Goal: Information Seeking & Learning: Learn about a topic

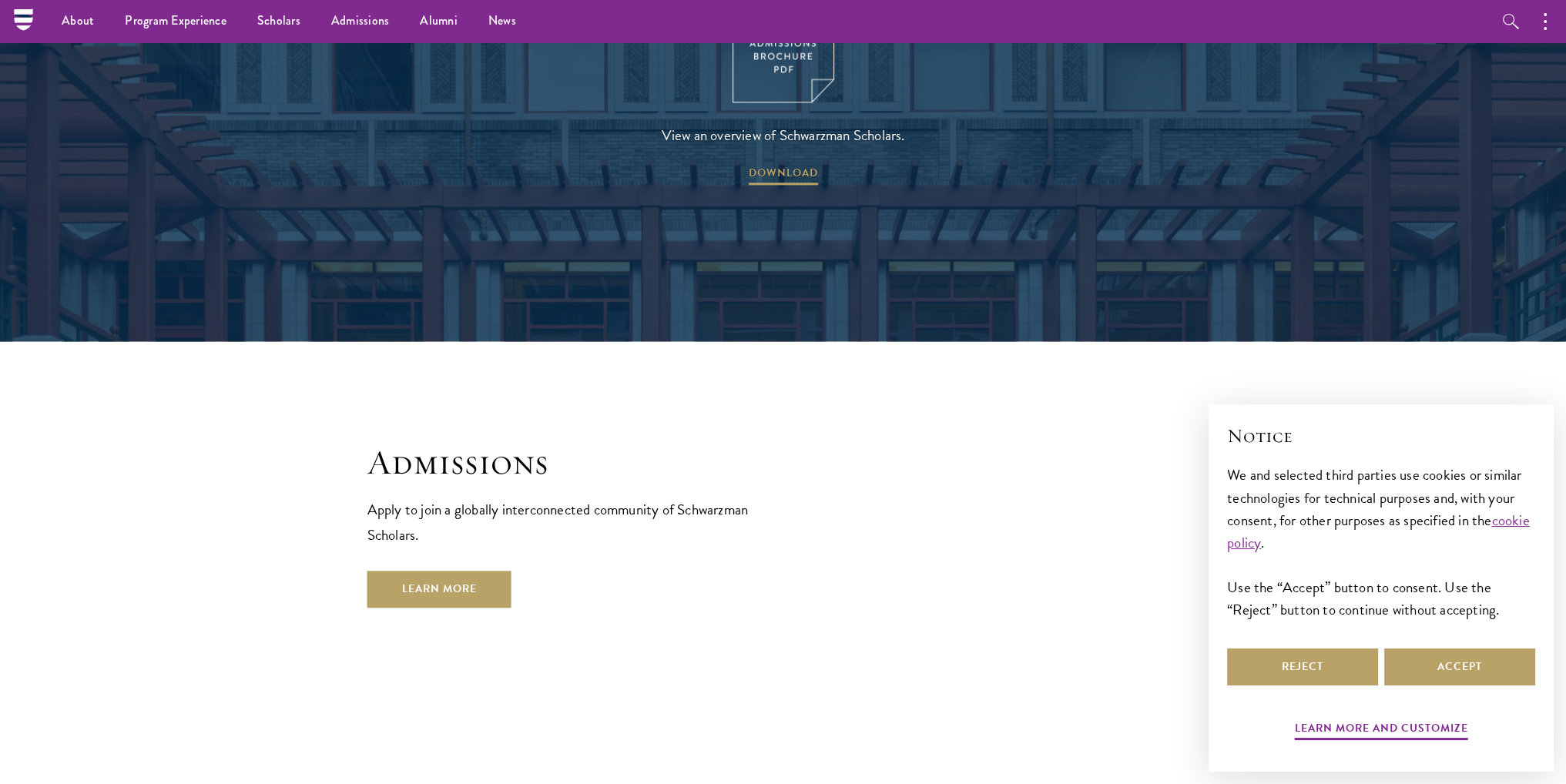
scroll to position [2427, 0]
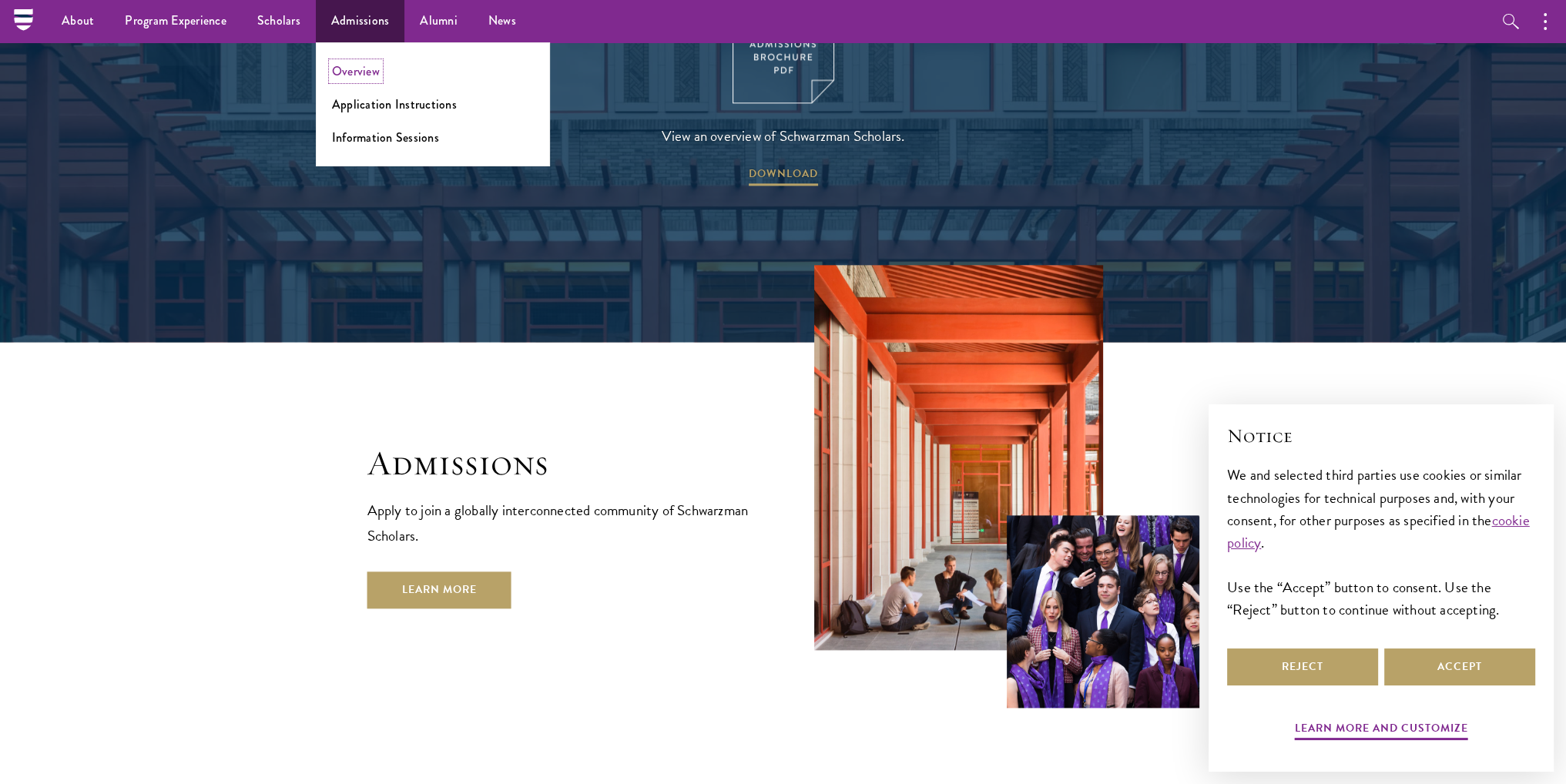
click at [343, 62] on link "Overview" at bounding box center [356, 70] width 47 height 17
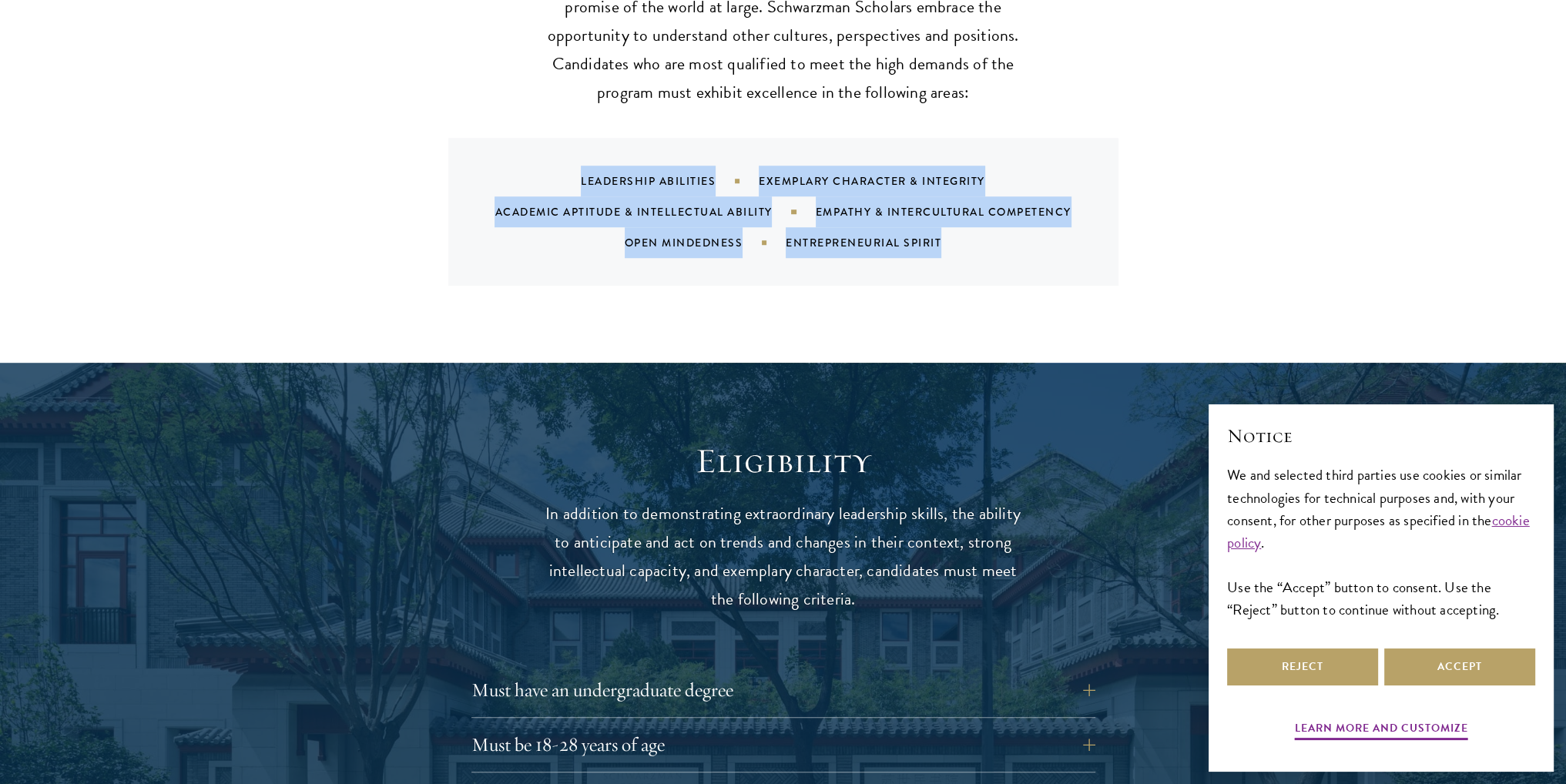
drag, startPoint x: 576, startPoint y: 151, endPoint x: 941, endPoint y: 222, distance: 371.8
click at [941, 222] on div "Leadership Abilities Exemplary Character & Integrity Academic Aptitude & Intell…" at bounding box center [803, 211] width 633 height 92
click at [876, 290] on div "What We're Looking For Our cohort of global leaders reflects the diversity, vib…" at bounding box center [783, 118] width 1566 height 491
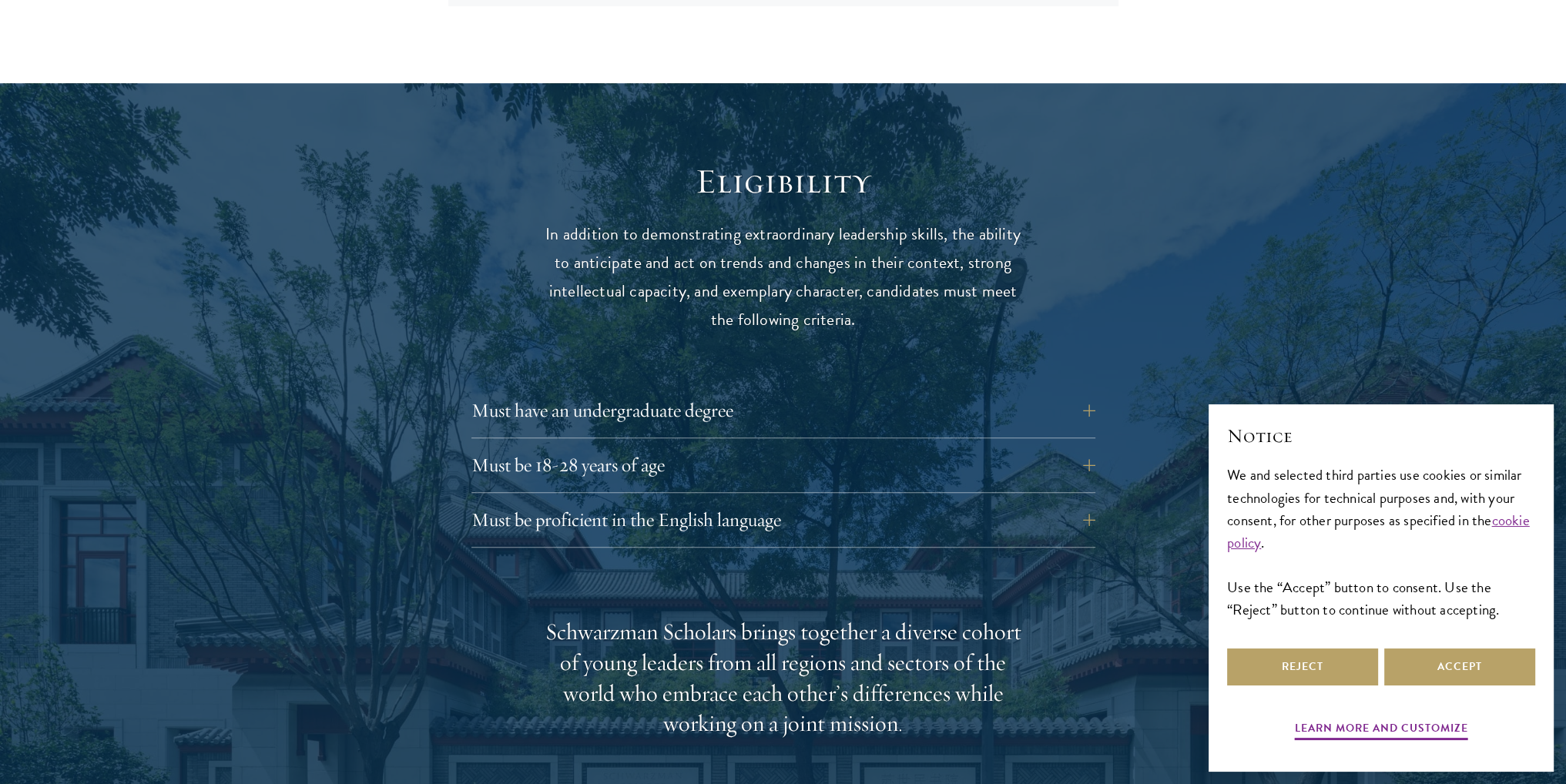
scroll to position [1925, 0]
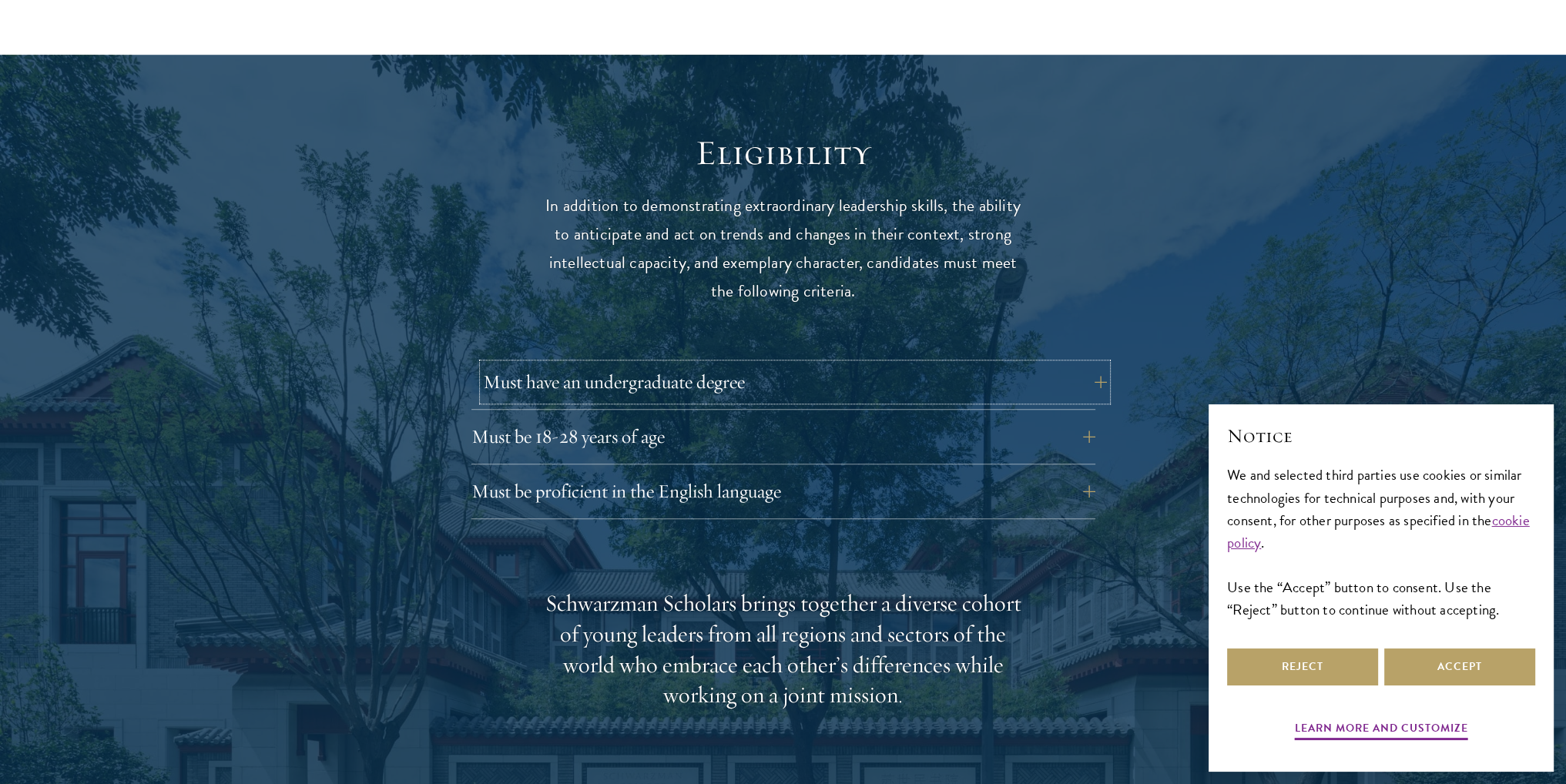
click at [635, 364] on button "Must have an undergraduate degree" at bounding box center [795, 382] width 624 height 37
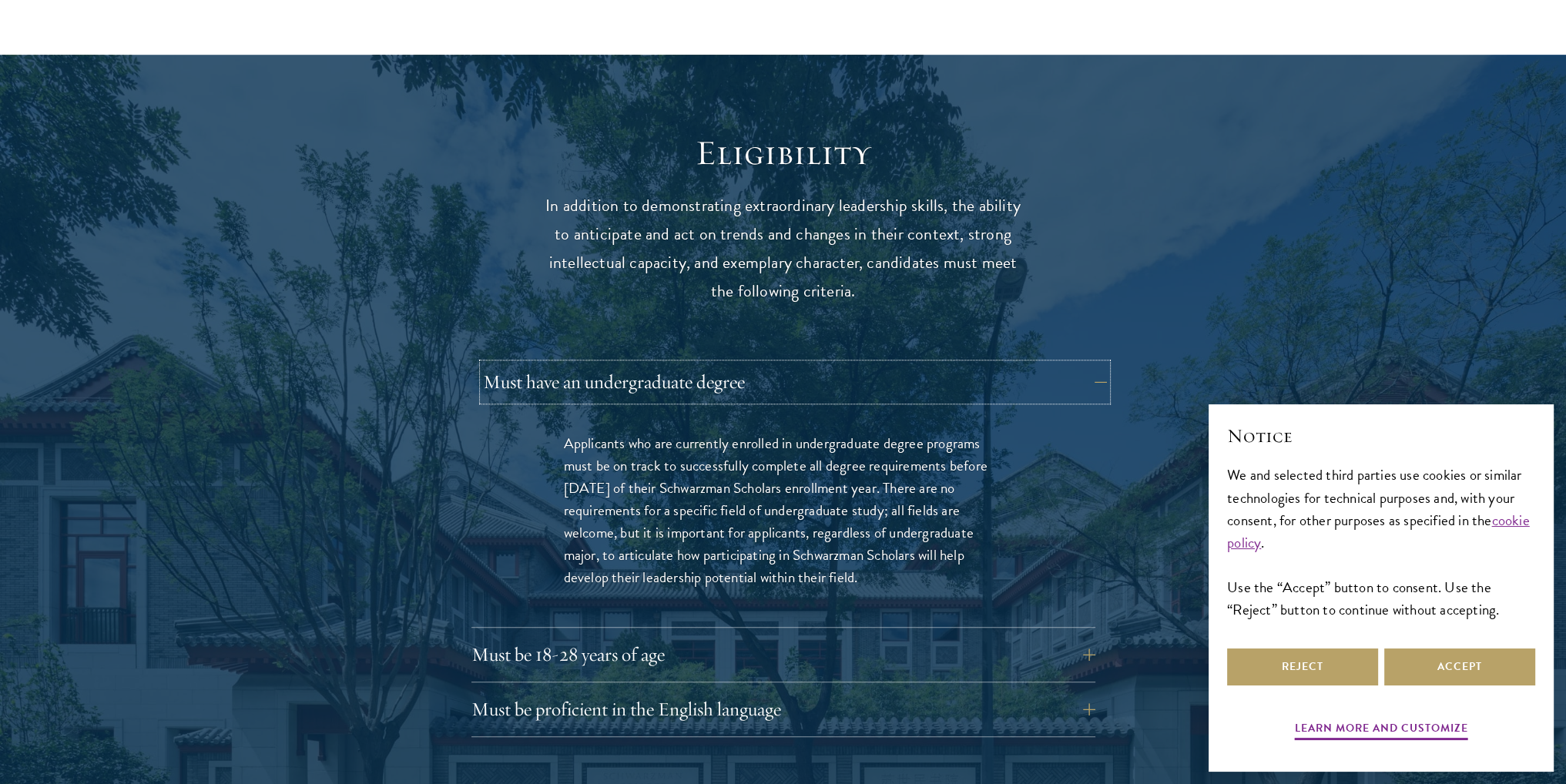
click at [635, 364] on button "Must have an undergraduate degree" at bounding box center [795, 382] width 624 height 37
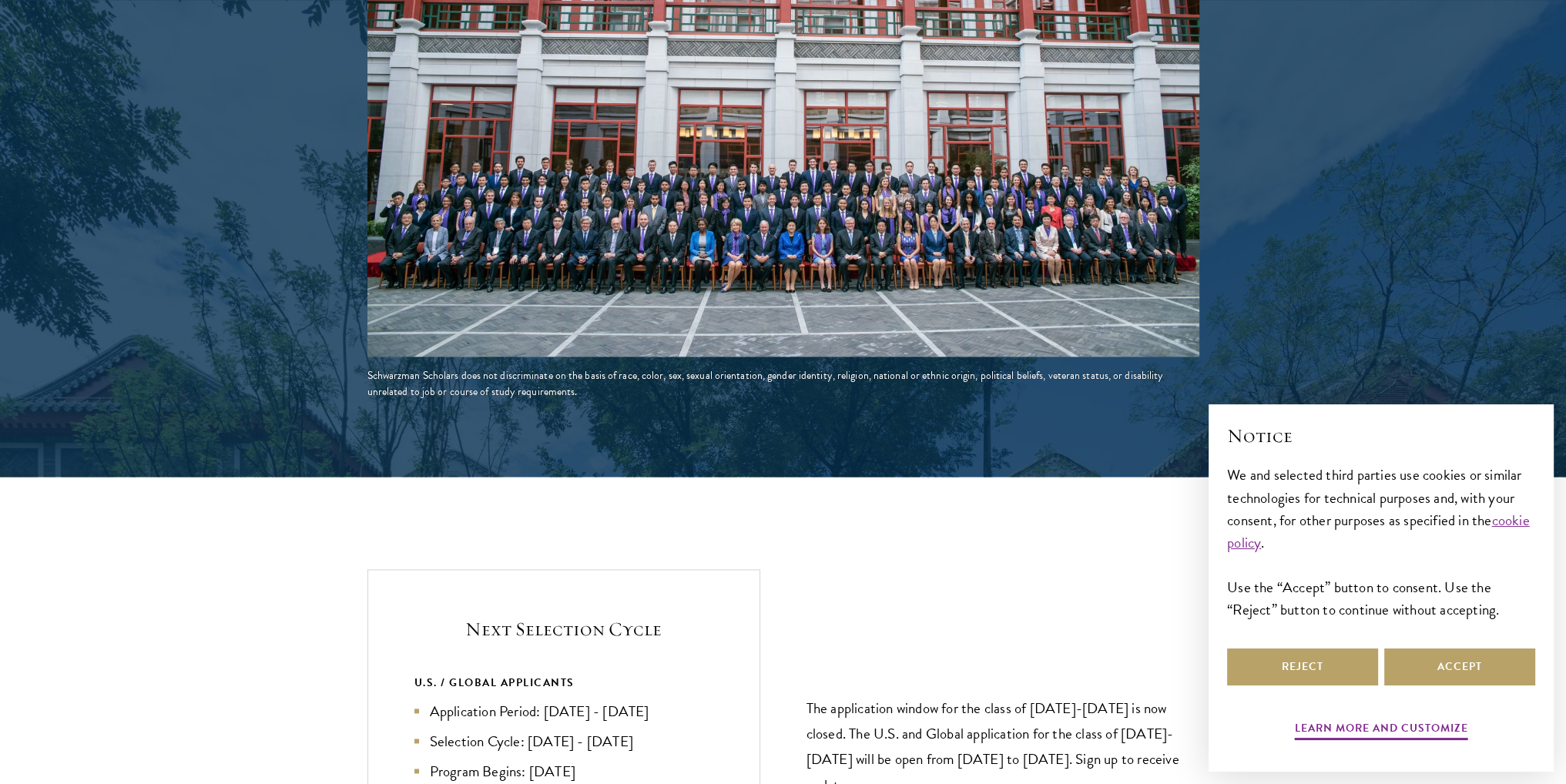
scroll to position [3080, 0]
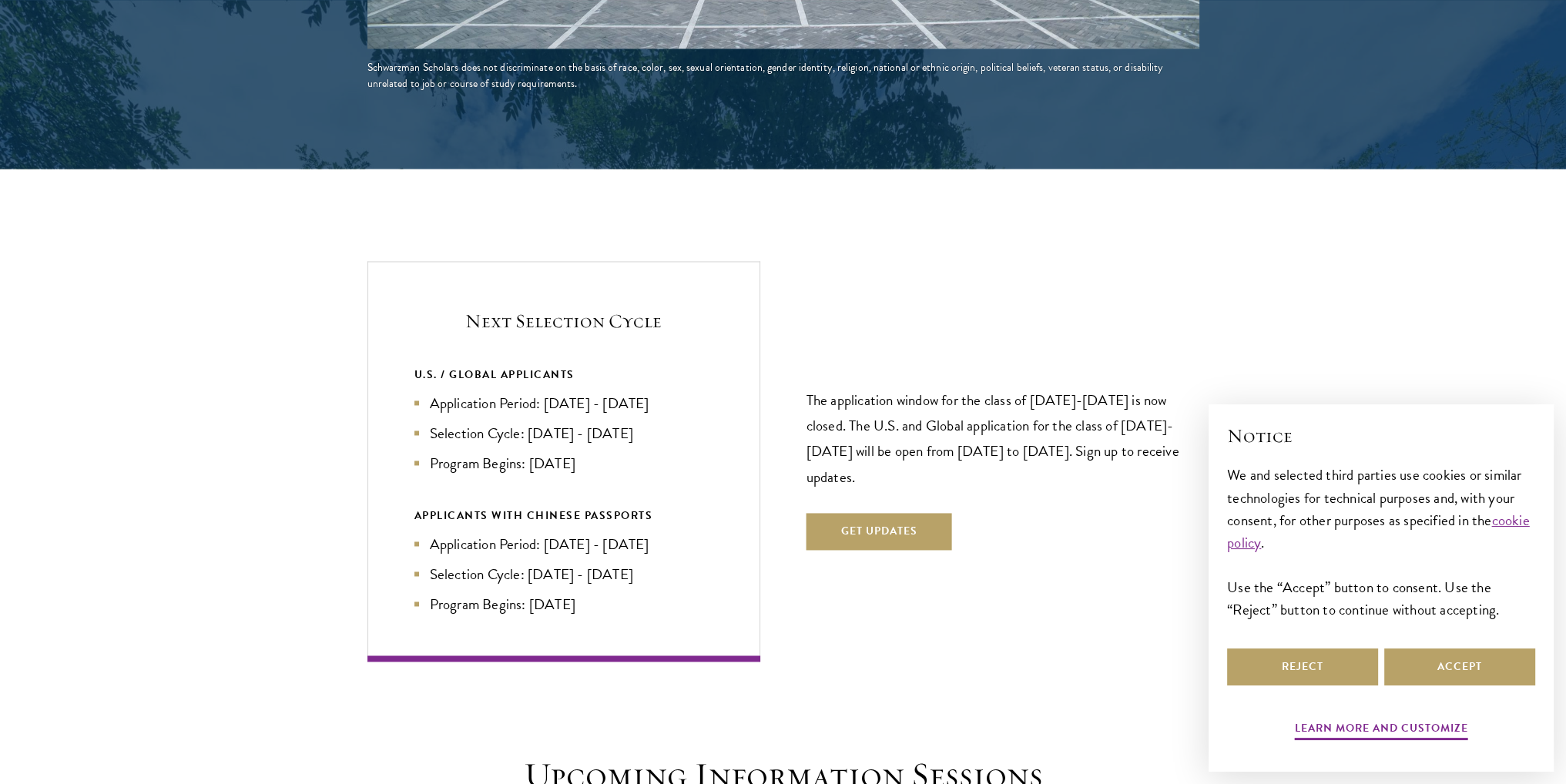
drag, startPoint x: 430, startPoint y: 369, endPoint x: 678, endPoint y: 373, distance: 248.0
click at [678, 392] on li "Application Period: Apr 2026 - Sep 2026" at bounding box center [564, 403] width 299 height 22
click at [524, 392] on li "Application Period: Apr 2026 - Sep 2026" at bounding box center [564, 403] width 299 height 22
drag, startPoint x: 544, startPoint y: 369, endPoint x: 687, endPoint y: 372, distance: 143.0
click at [687, 392] on li "Application Period: Apr 2026 - Sep 2026" at bounding box center [564, 403] width 299 height 22
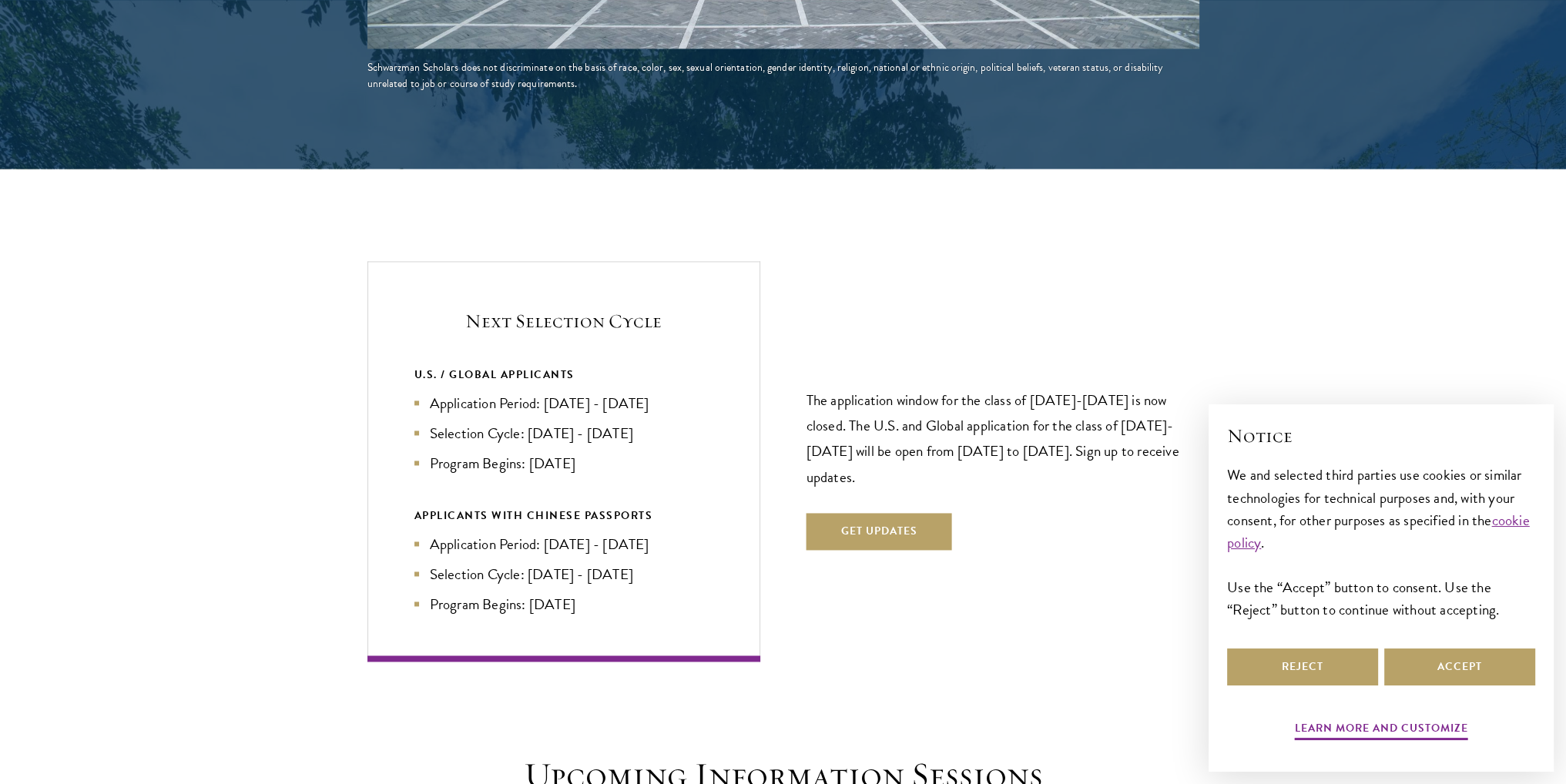
click at [431, 422] on li "Selection Cycle: Oct - Nov 2026" at bounding box center [564, 433] width 299 height 22
drag, startPoint x: 531, startPoint y: 398, endPoint x: 629, endPoint y: 404, distance: 98.2
click at [629, 422] on li "Selection Cycle: Oct - Nov 2026" at bounding box center [564, 433] width 299 height 22
click at [640, 422] on li "Selection Cycle: Oct - Nov 2026" at bounding box center [564, 433] width 299 height 22
drag, startPoint x: 530, startPoint y: 433, endPoint x: 595, endPoint y: 438, distance: 65.2
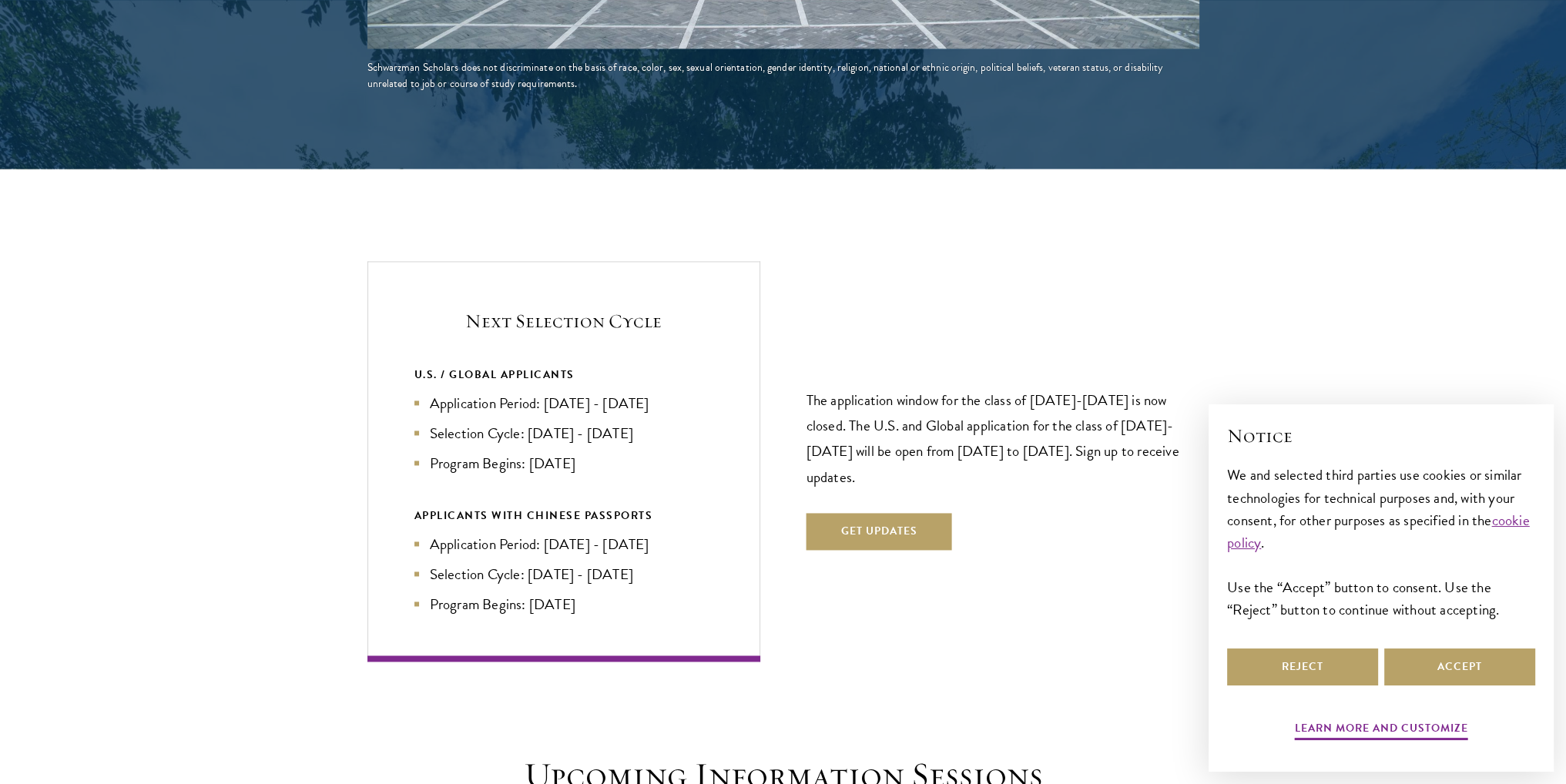
click at [595, 452] on li "Program Begins: Aug 2027" at bounding box center [564, 463] width 299 height 22
click at [629, 452] on li "Program Begins: Aug 2027" at bounding box center [564, 463] width 299 height 22
drag, startPoint x: 523, startPoint y: 401, endPoint x: 660, endPoint y: 399, distance: 137.0
click at [660, 422] on li "Selection Cycle: Oct - Nov 2026" at bounding box center [564, 433] width 299 height 22
click at [643, 452] on li "Program Begins: Aug 2027" at bounding box center [564, 463] width 299 height 22
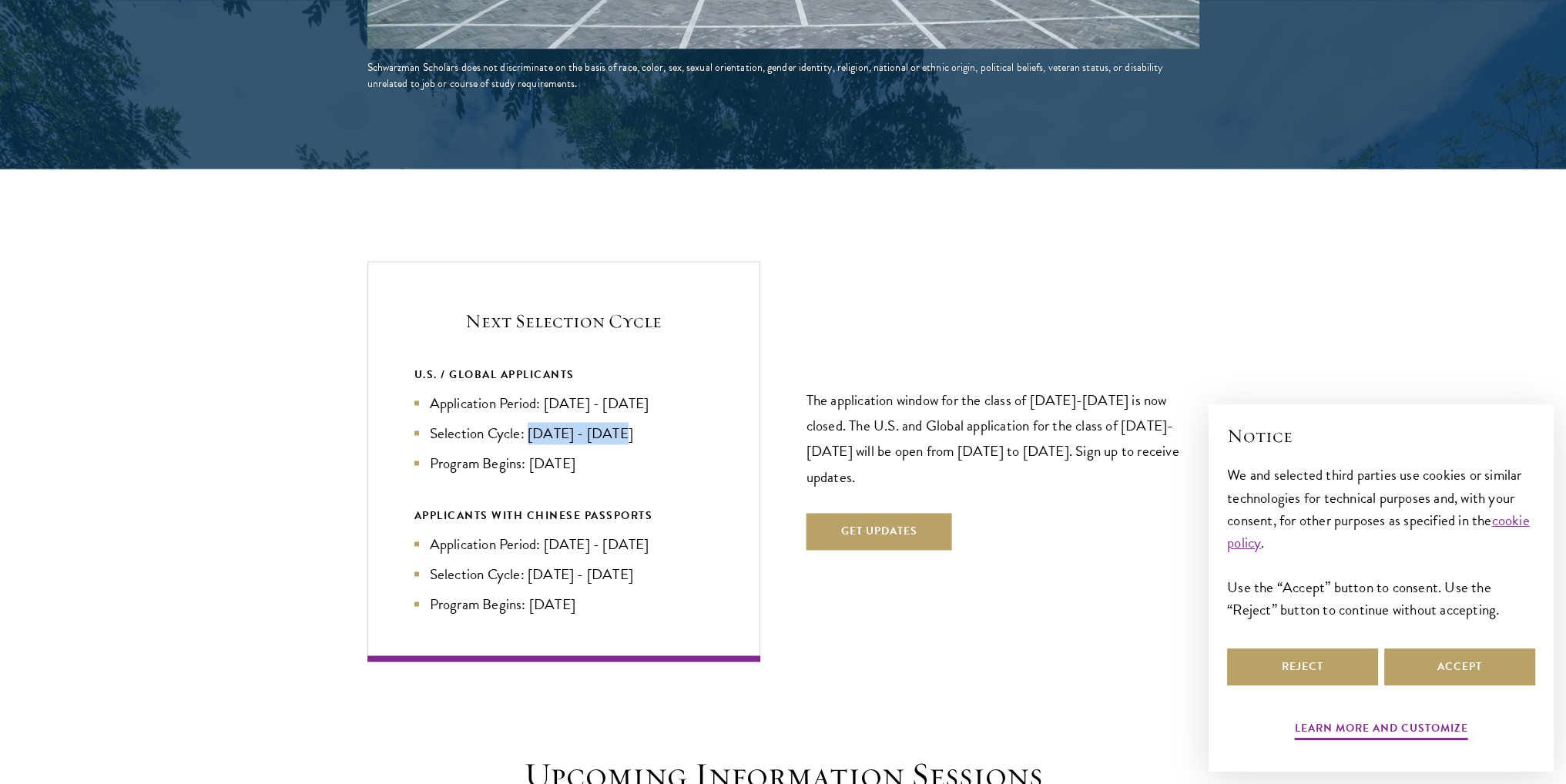
drag, startPoint x: 530, startPoint y: 399, endPoint x: 627, endPoint y: 407, distance: 97.3
click at [627, 422] on li "Selection Cycle: Oct - Nov 2026" at bounding box center [564, 433] width 299 height 22
click at [673, 452] on li "Program Begins: Aug 2027" at bounding box center [564, 463] width 299 height 22
drag, startPoint x: 527, startPoint y: 432, endPoint x: 601, endPoint y: 431, distance: 74.0
click at [601, 452] on li "Program Begins: Aug 2027" at bounding box center [564, 463] width 299 height 22
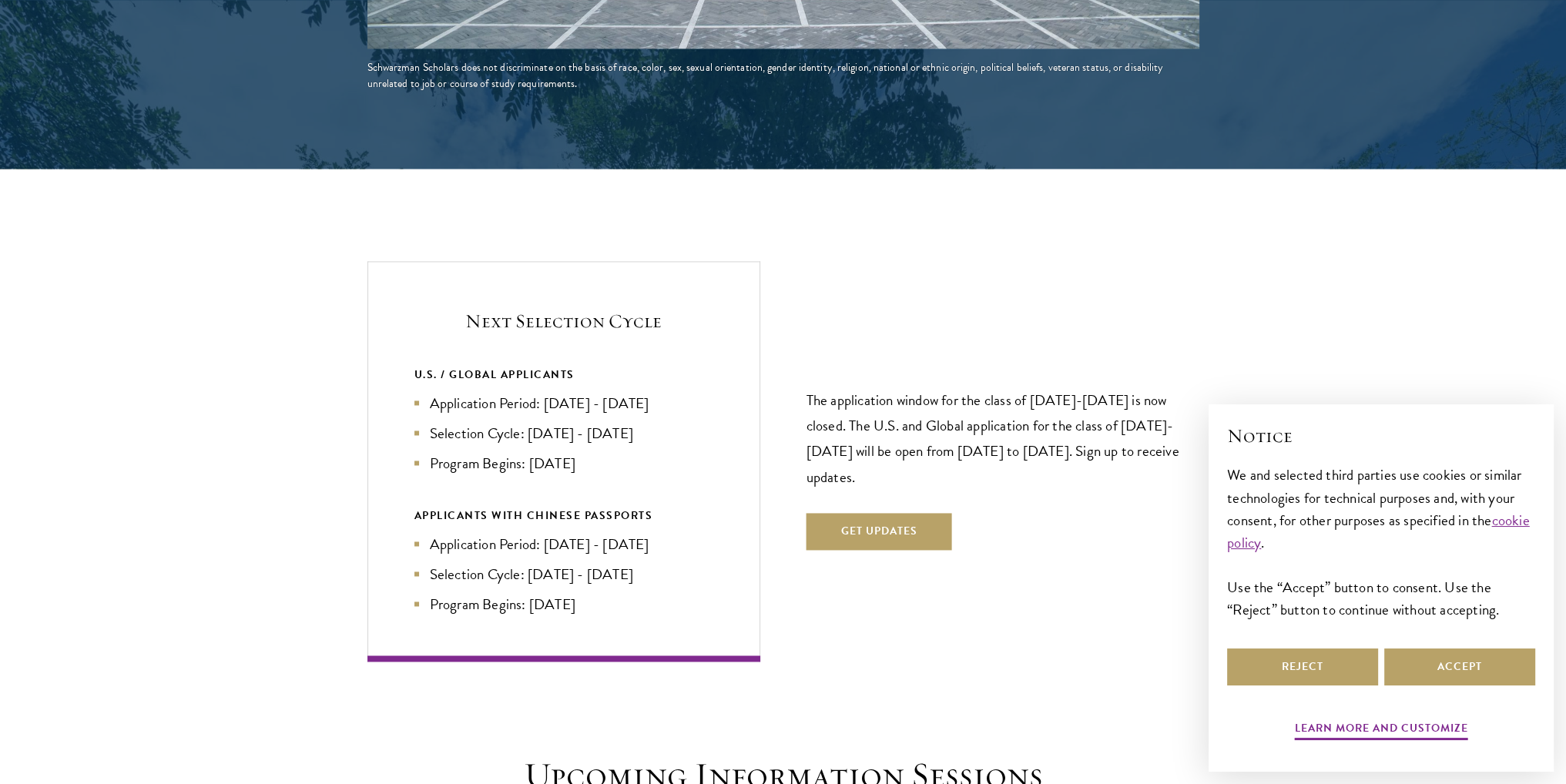
click at [627, 471] on div "U.S. / GLOBAL APPLICANTS Application Period: Apr 2026 - Sep 2026 Selection Cycl…" at bounding box center [564, 490] width 299 height 250
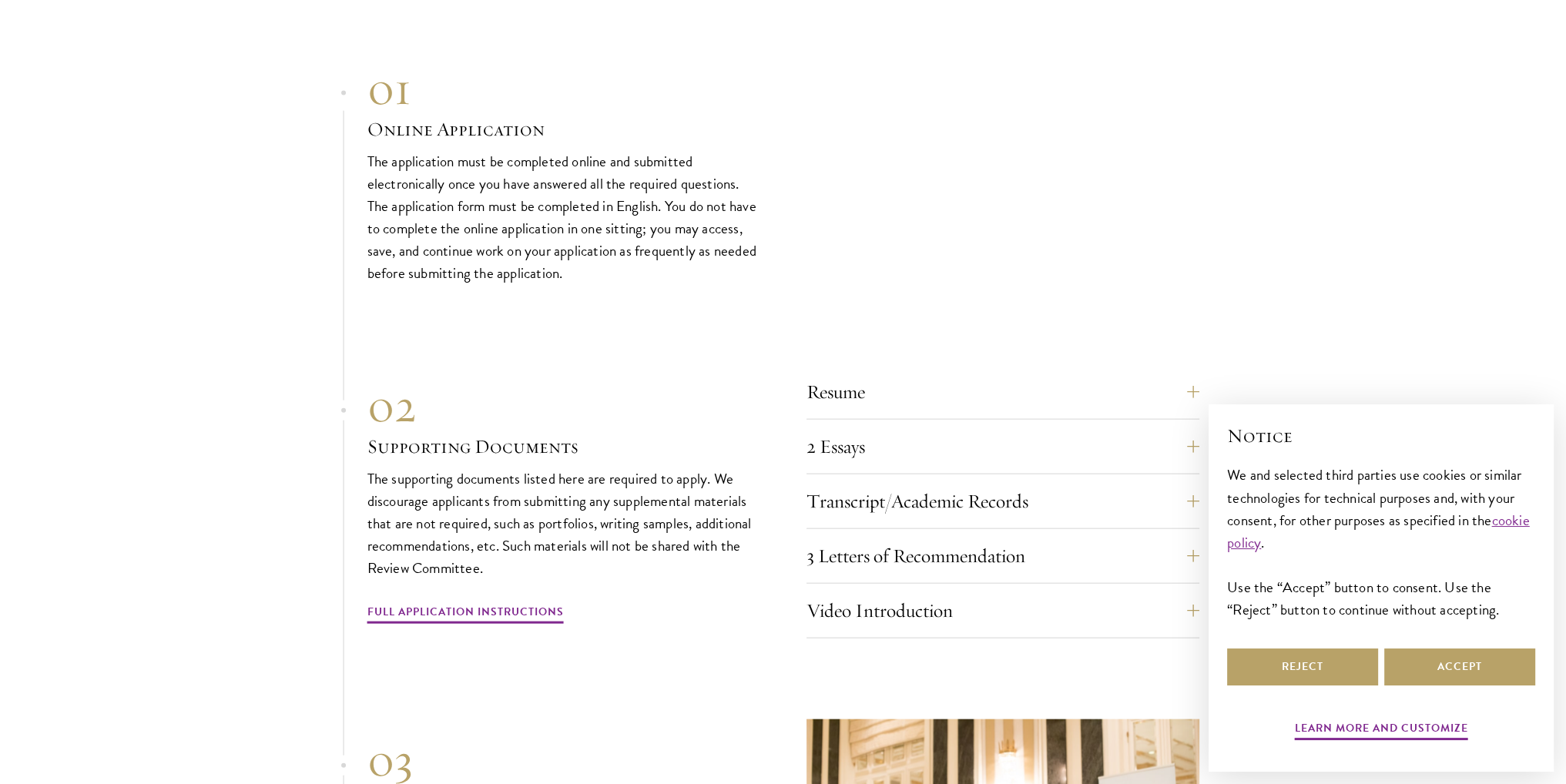
scroll to position [4620, 0]
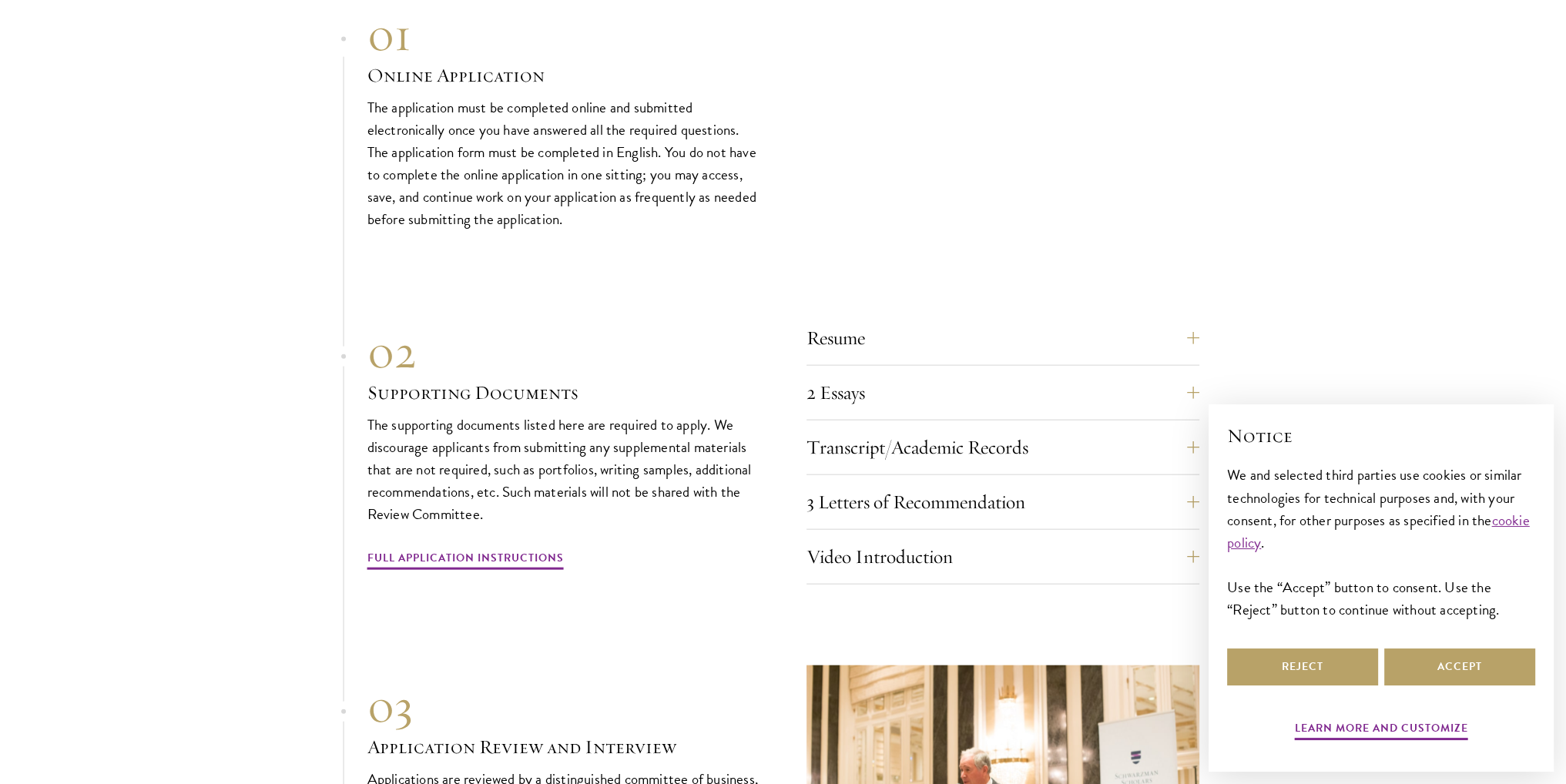
click at [915, 335] on div "Resume A current version of your resume or CV (maximum 2 pages). 2 Essays The t…" at bounding box center [1002, 452] width 393 height 265
click at [909, 320] on button "Resume" at bounding box center [1014, 338] width 393 height 37
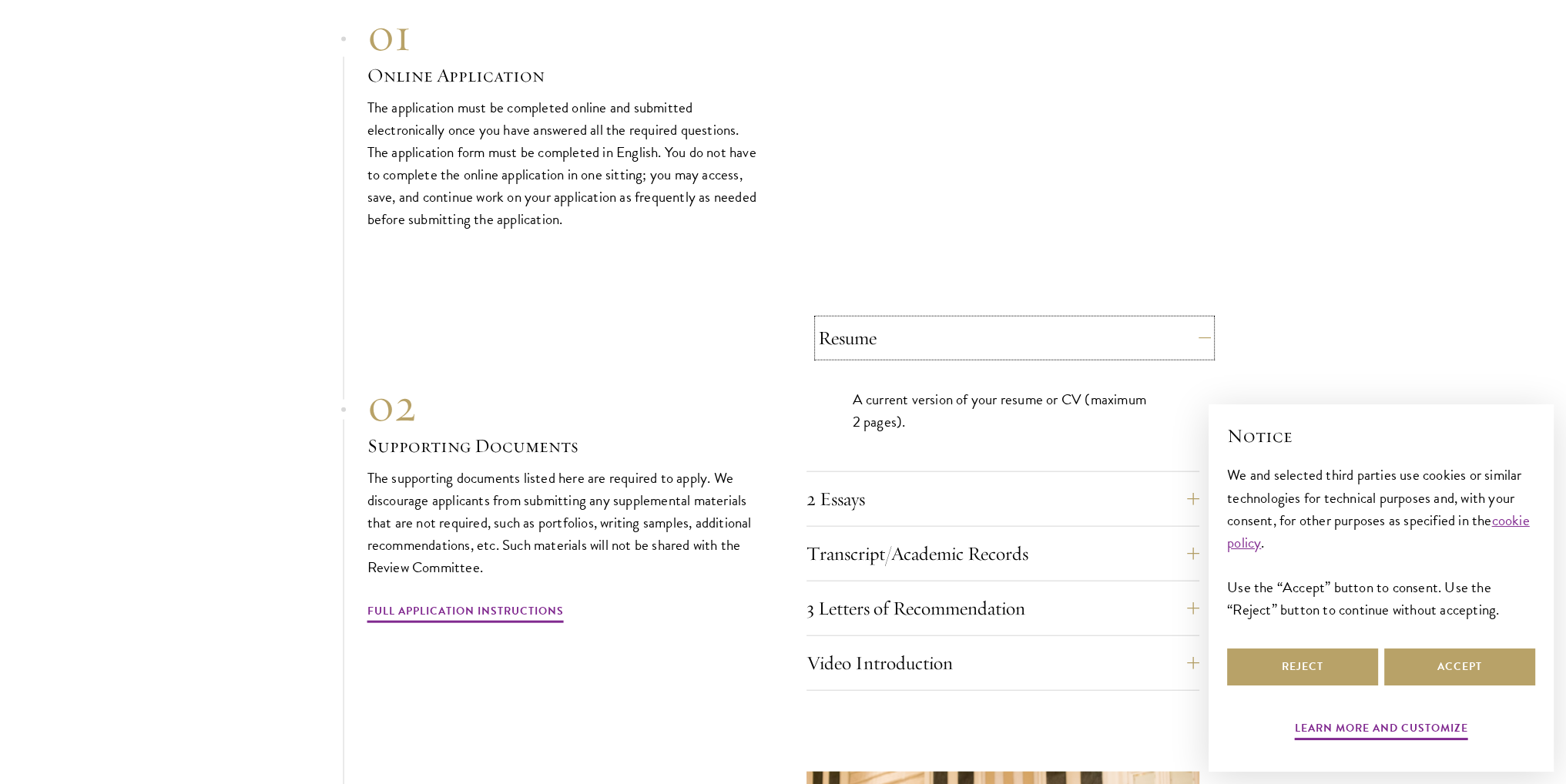
click at [909, 320] on button "Resume" at bounding box center [1014, 338] width 393 height 37
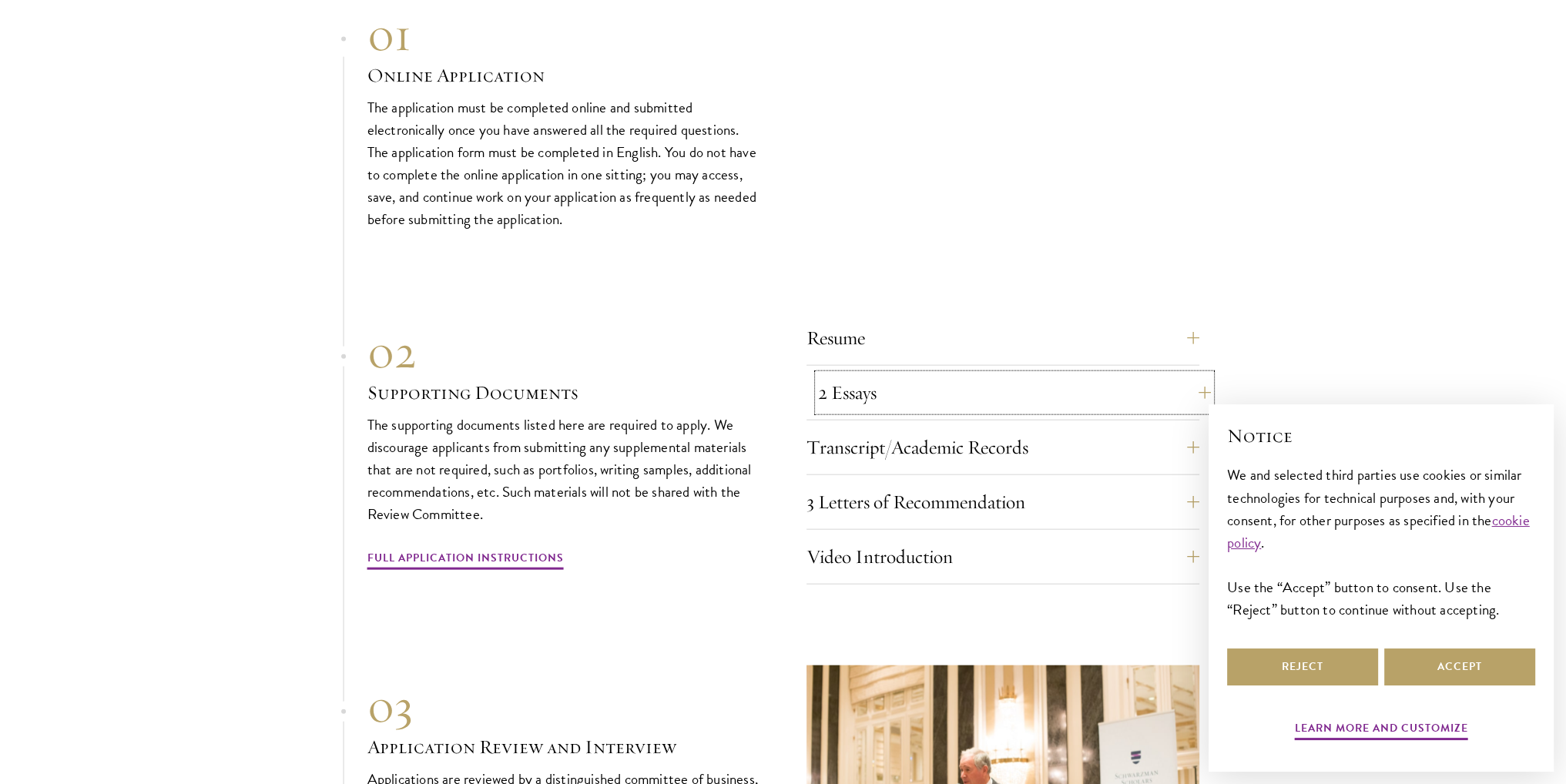
click at [900, 375] on button "2 Essays" at bounding box center [1014, 393] width 393 height 37
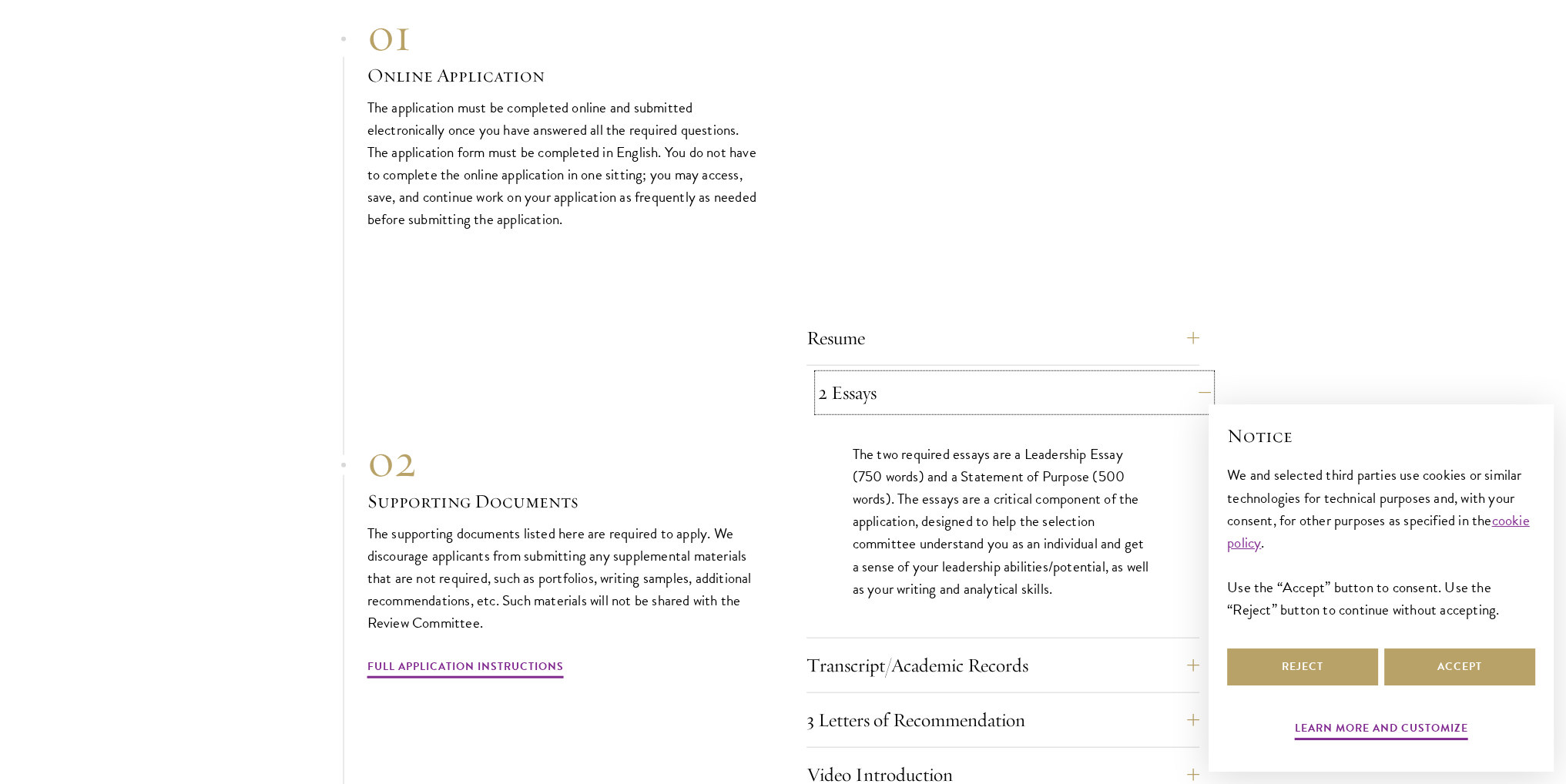
click at [900, 375] on button "2 Essays" at bounding box center [1014, 393] width 393 height 37
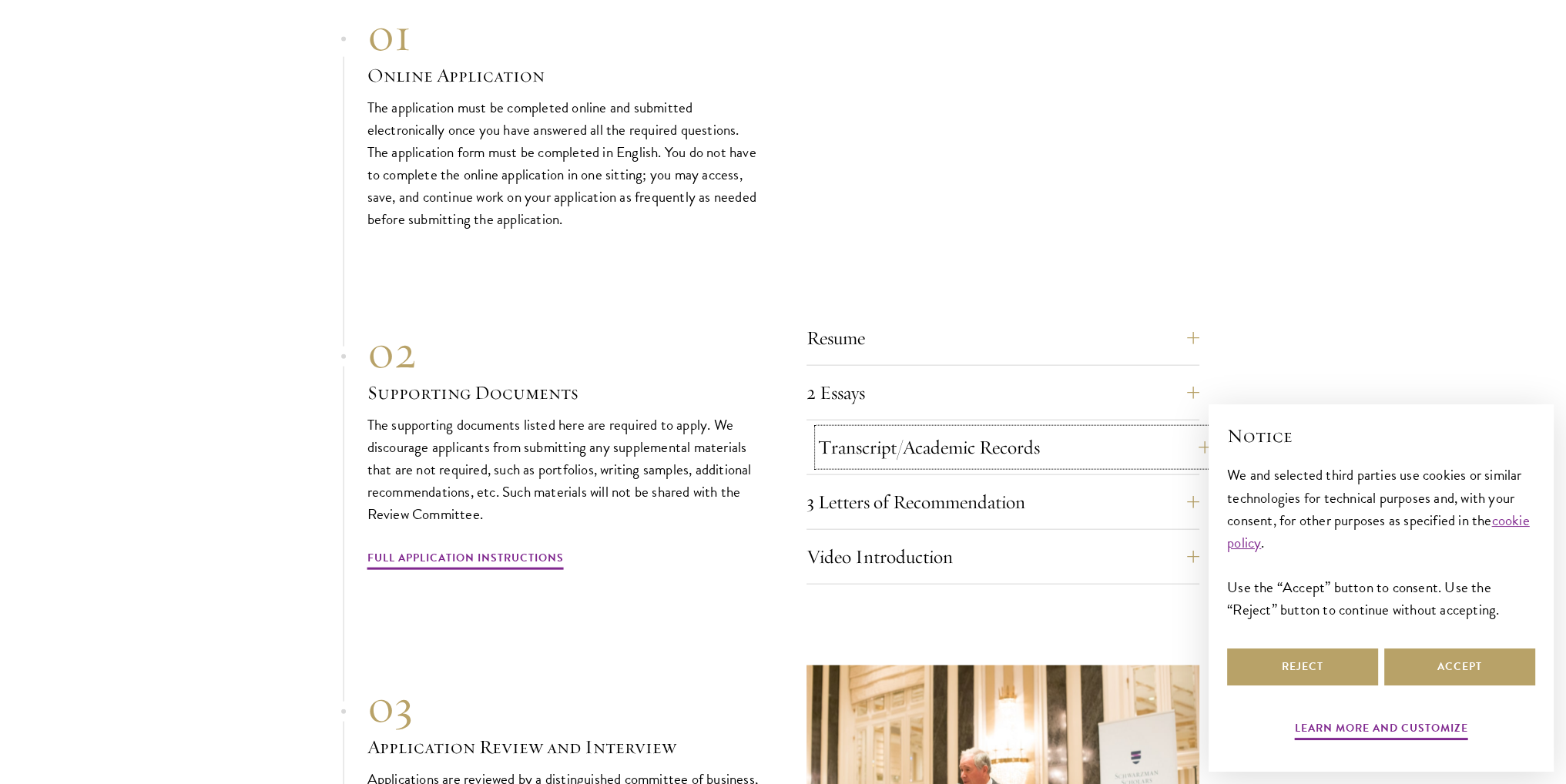
click at [915, 428] on button "Transcript/Academic Records" at bounding box center [1014, 447] width 393 height 37
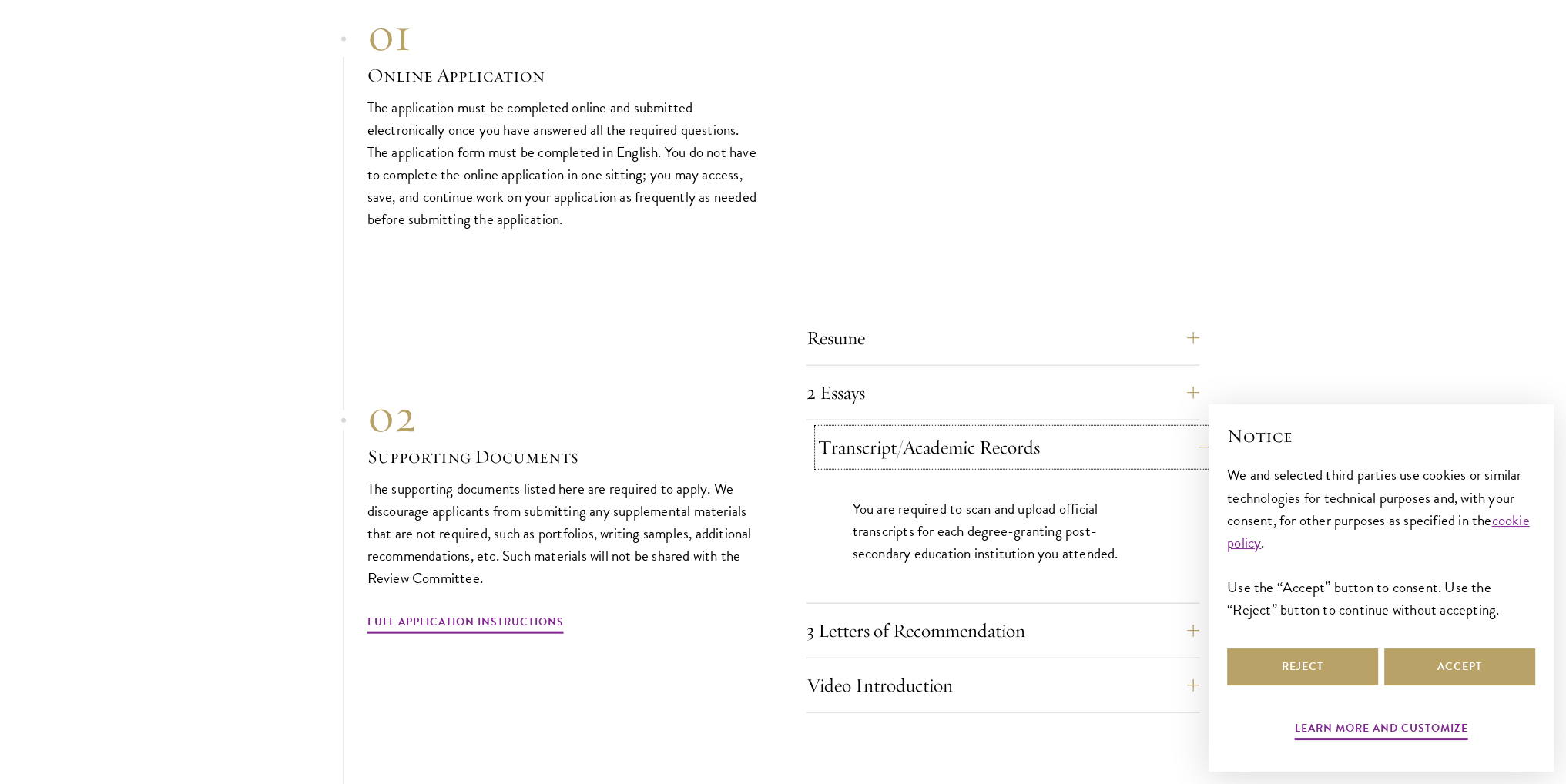
click at [916, 428] on button "Transcript/Academic Records" at bounding box center [1014, 447] width 393 height 37
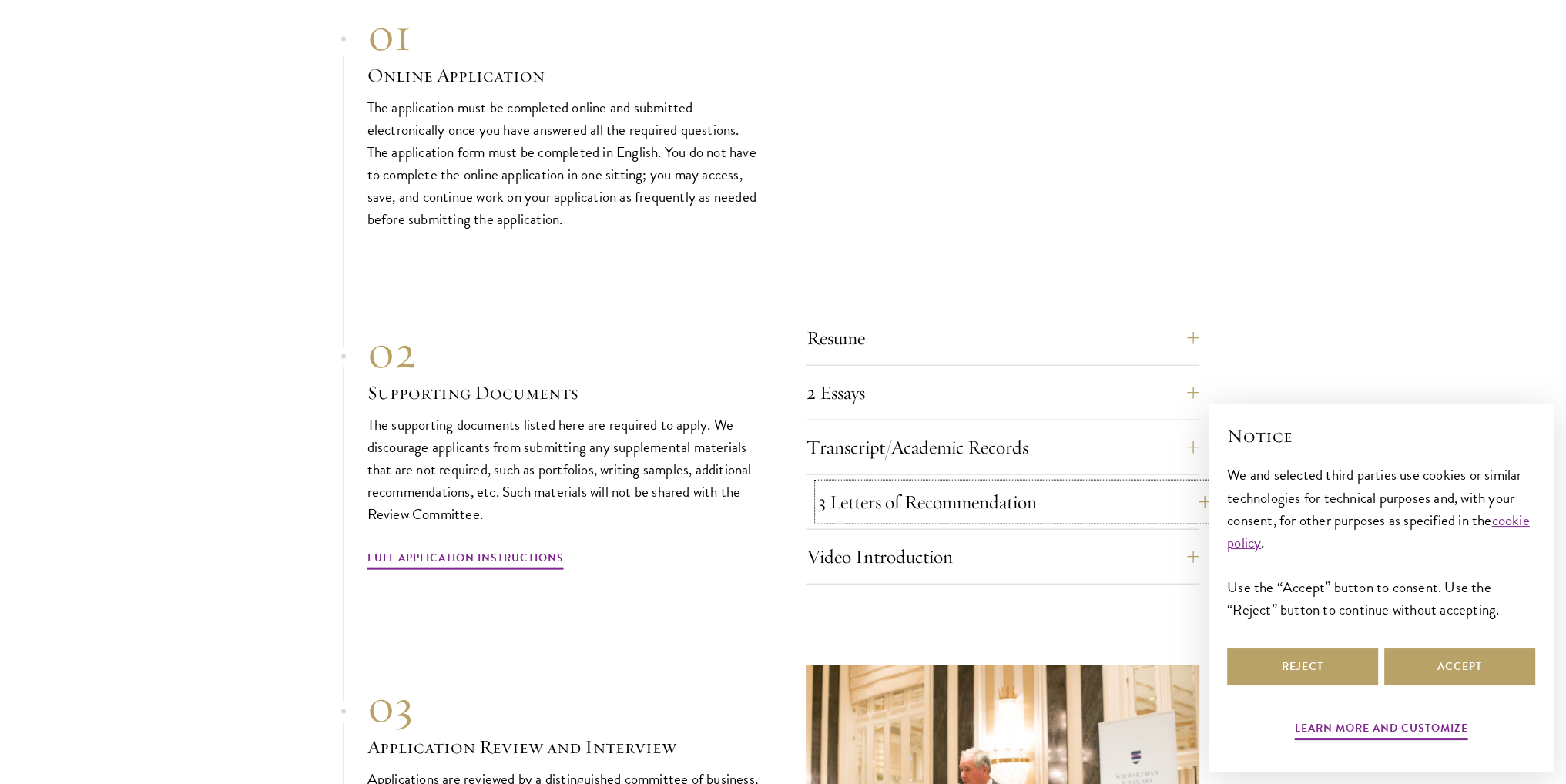
click at [910, 483] on button "3 Letters of Recommendation" at bounding box center [1014, 501] width 393 height 37
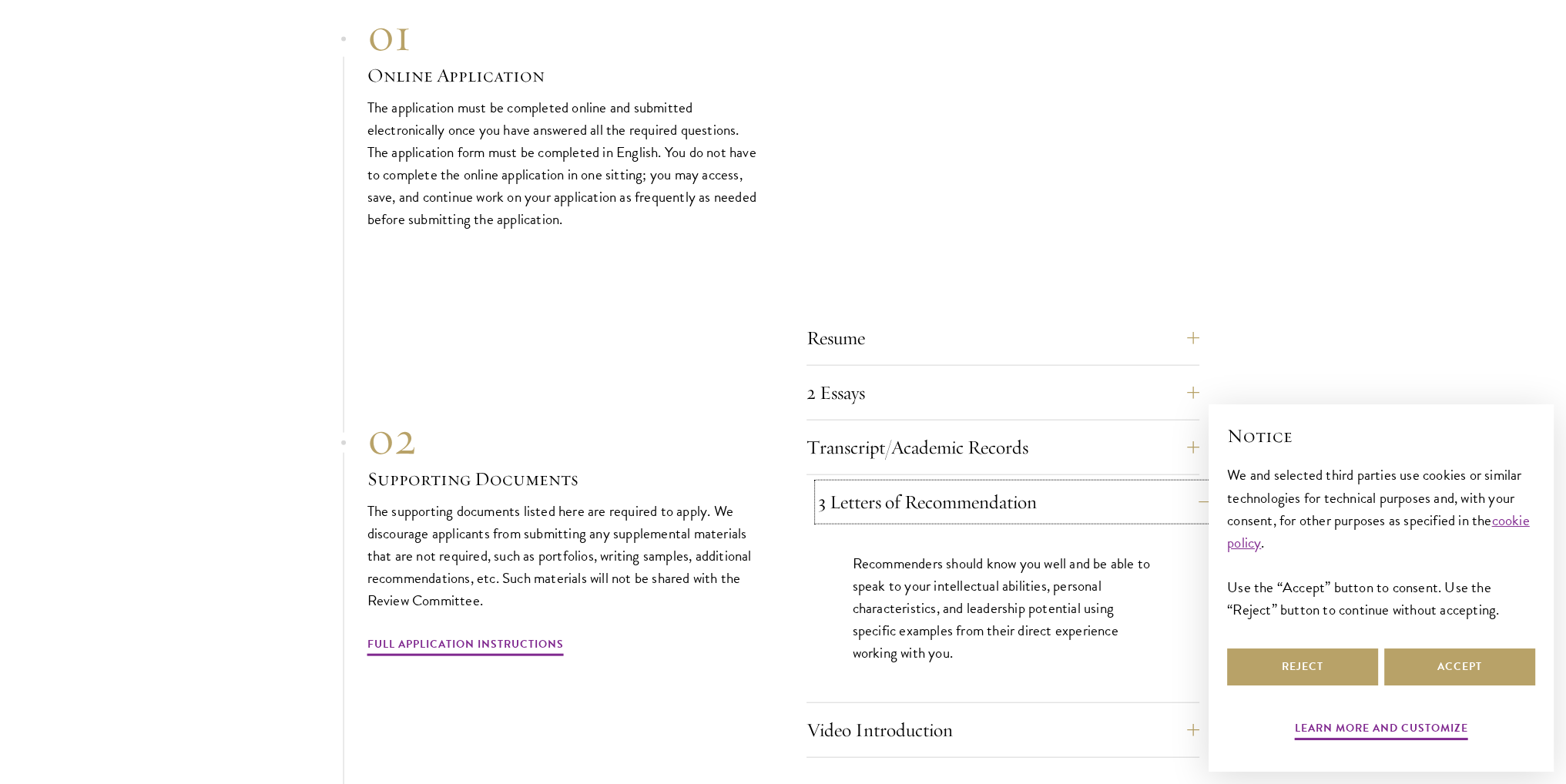
click at [910, 483] on button "3 Letters of Recommendation" at bounding box center [1014, 501] width 393 height 37
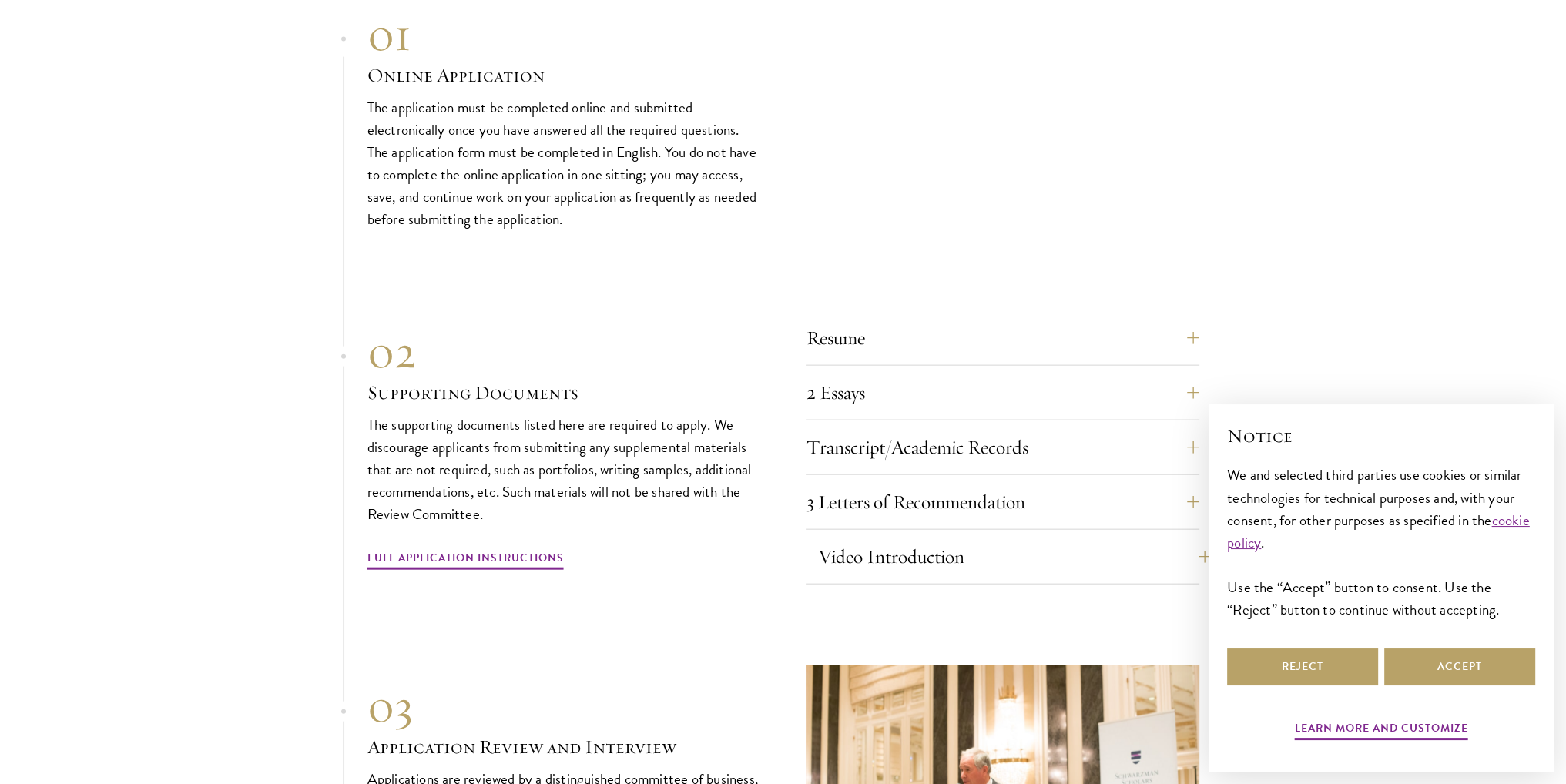
click at [890, 548] on div "Video Introduction Provide a short video self-introduction of no more than 1 mi…" at bounding box center [1002, 561] width 393 height 46
click at [892, 538] on button "Video Introduction" at bounding box center [1014, 556] width 393 height 37
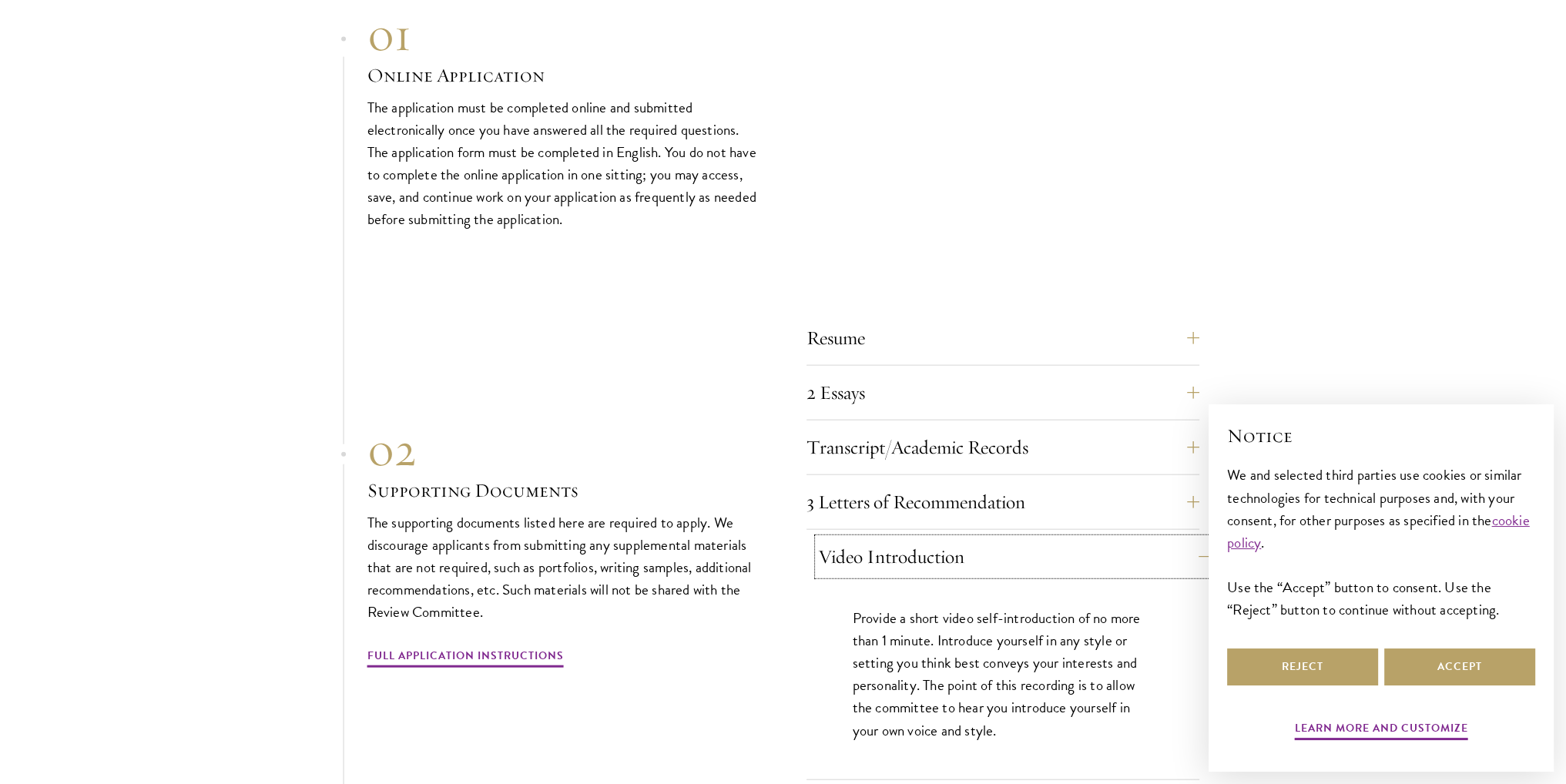
click at [894, 538] on button "Video Introduction" at bounding box center [1014, 556] width 393 height 37
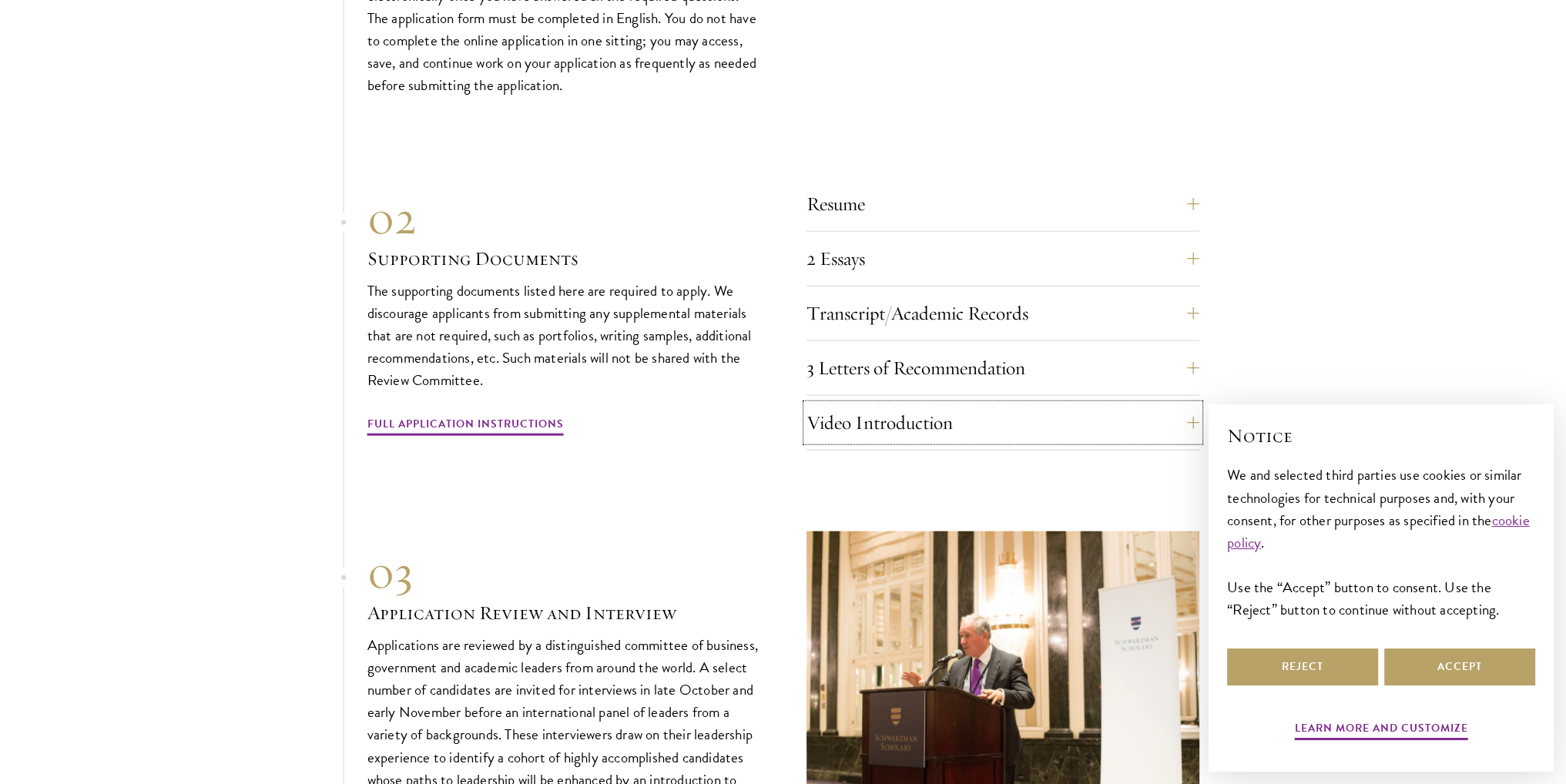
scroll to position [5005, 0]
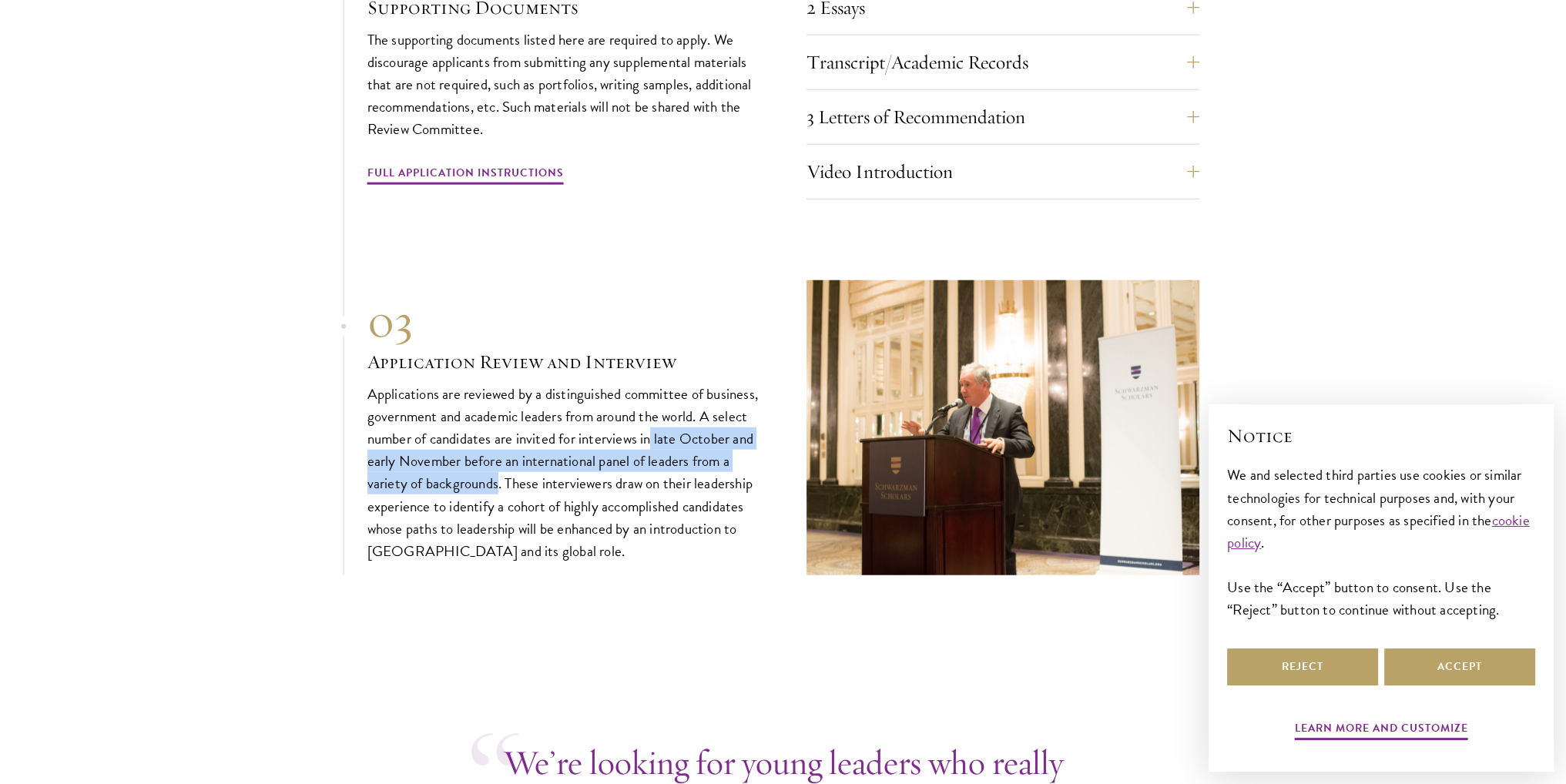
drag, startPoint x: 654, startPoint y: 407, endPoint x: 499, endPoint y: 459, distance: 163.5
click at [499, 459] on p "Applications are reviewed by a distinguished committee of business, government …" at bounding box center [564, 472] width 393 height 180
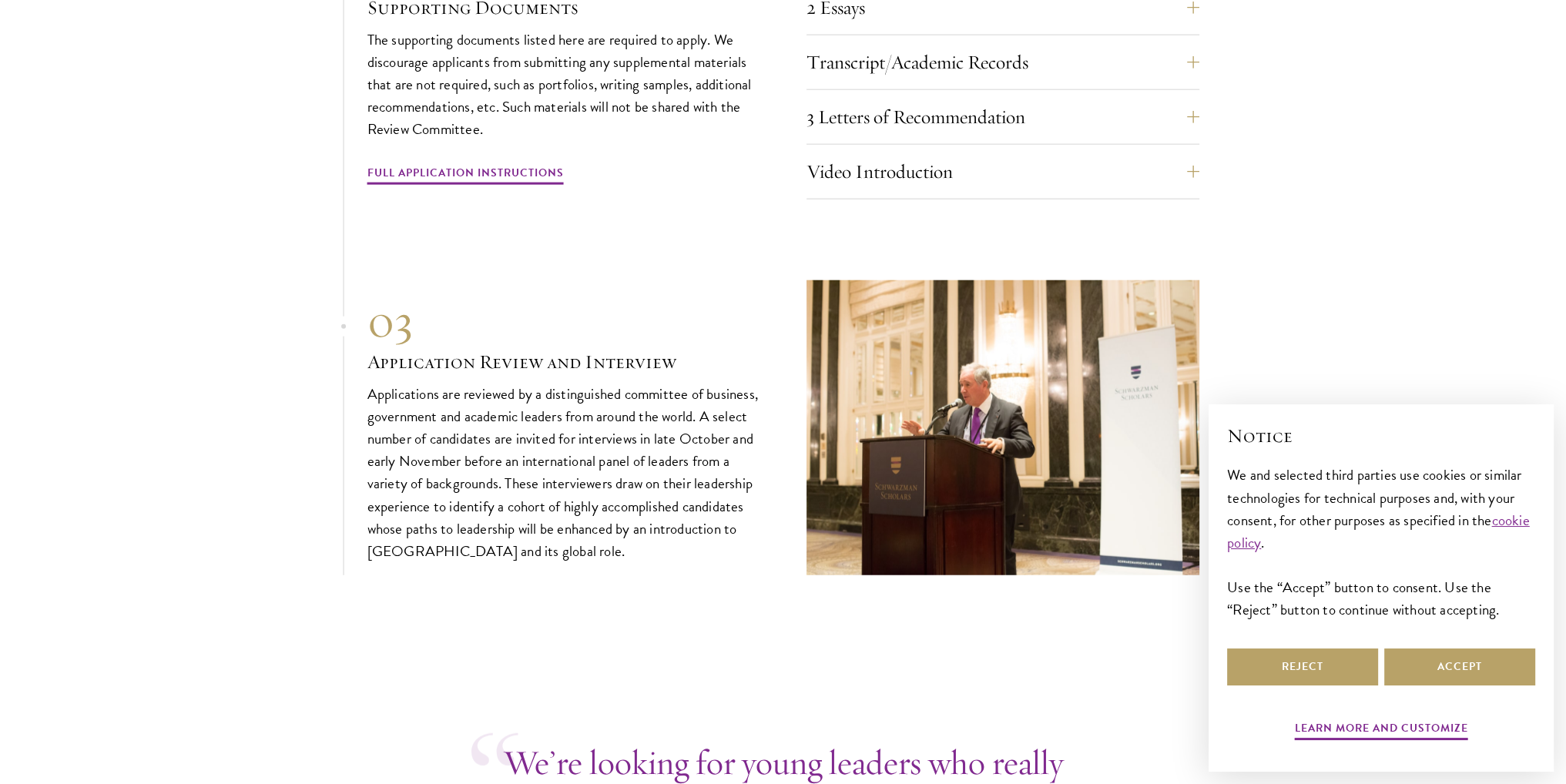
click at [528, 464] on p "Applications are reviewed by a distinguished committee of business, government …" at bounding box center [564, 472] width 393 height 180
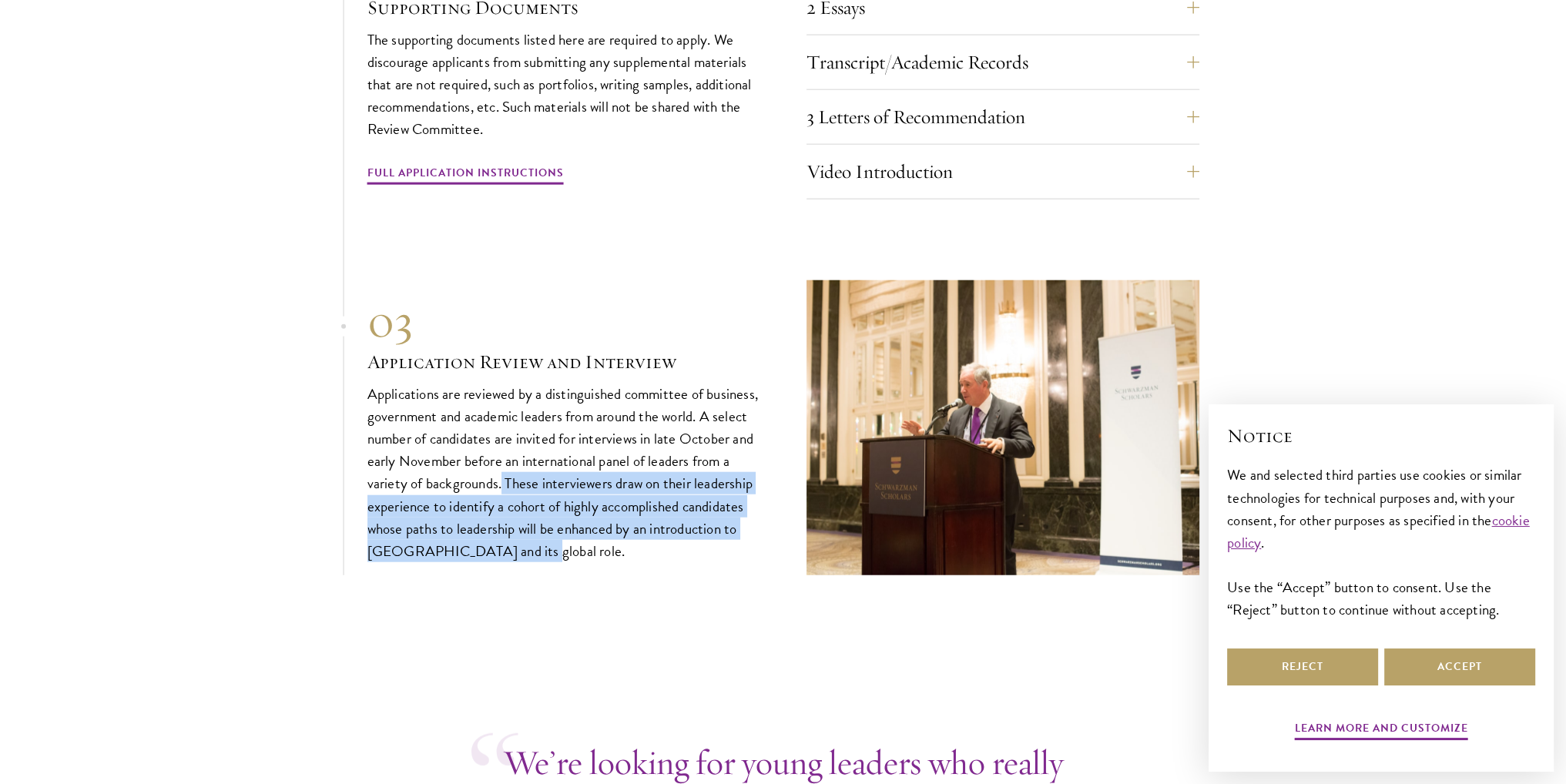
drag, startPoint x: 503, startPoint y: 444, endPoint x: 657, endPoint y: 520, distance: 171.7
click at [657, 520] on p "Applications are reviewed by a distinguished committee of business, government …" at bounding box center [564, 472] width 393 height 180
click at [653, 522] on p "Applications are reviewed by a distinguished committee of business, government …" at bounding box center [564, 472] width 393 height 180
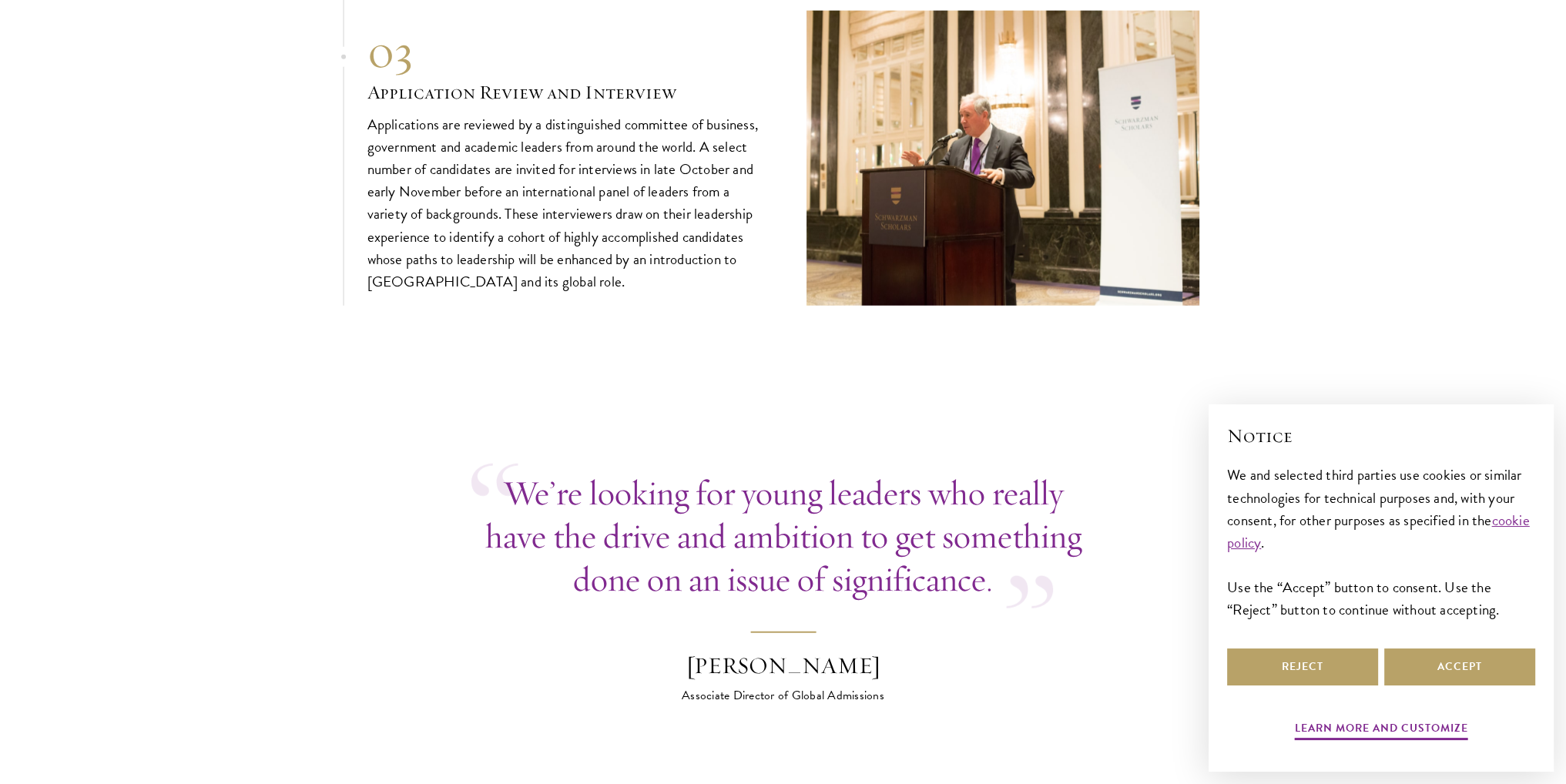
scroll to position [5467, 0]
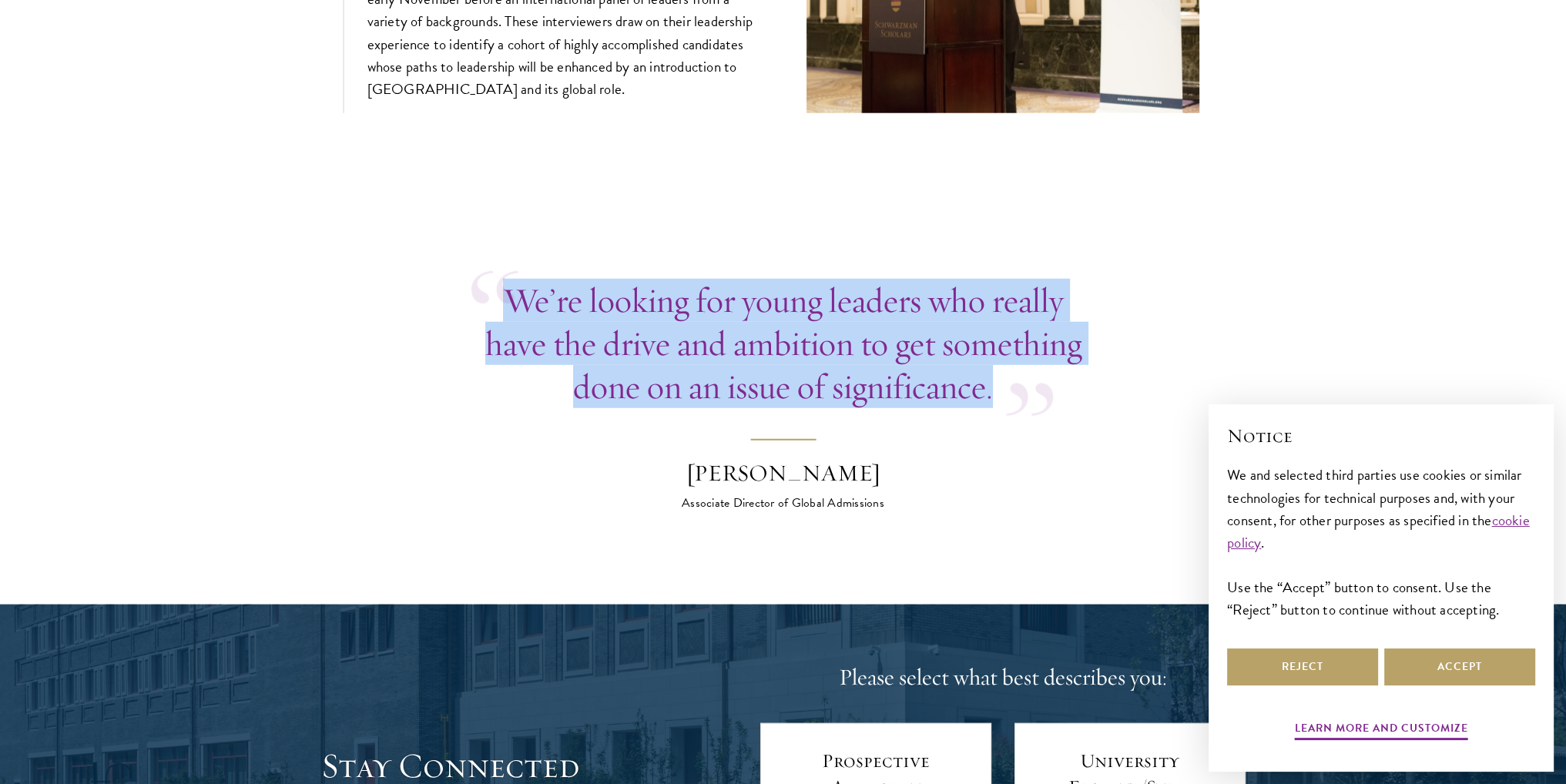
drag, startPoint x: 512, startPoint y: 272, endPoint x: 887, endPoint y: 384, distance: 391.4
click at [992, 364] on p "We’re looking for young leaders who really have the drive and ambition to get s…" at bounding box center [783, 344] width 624 height 129
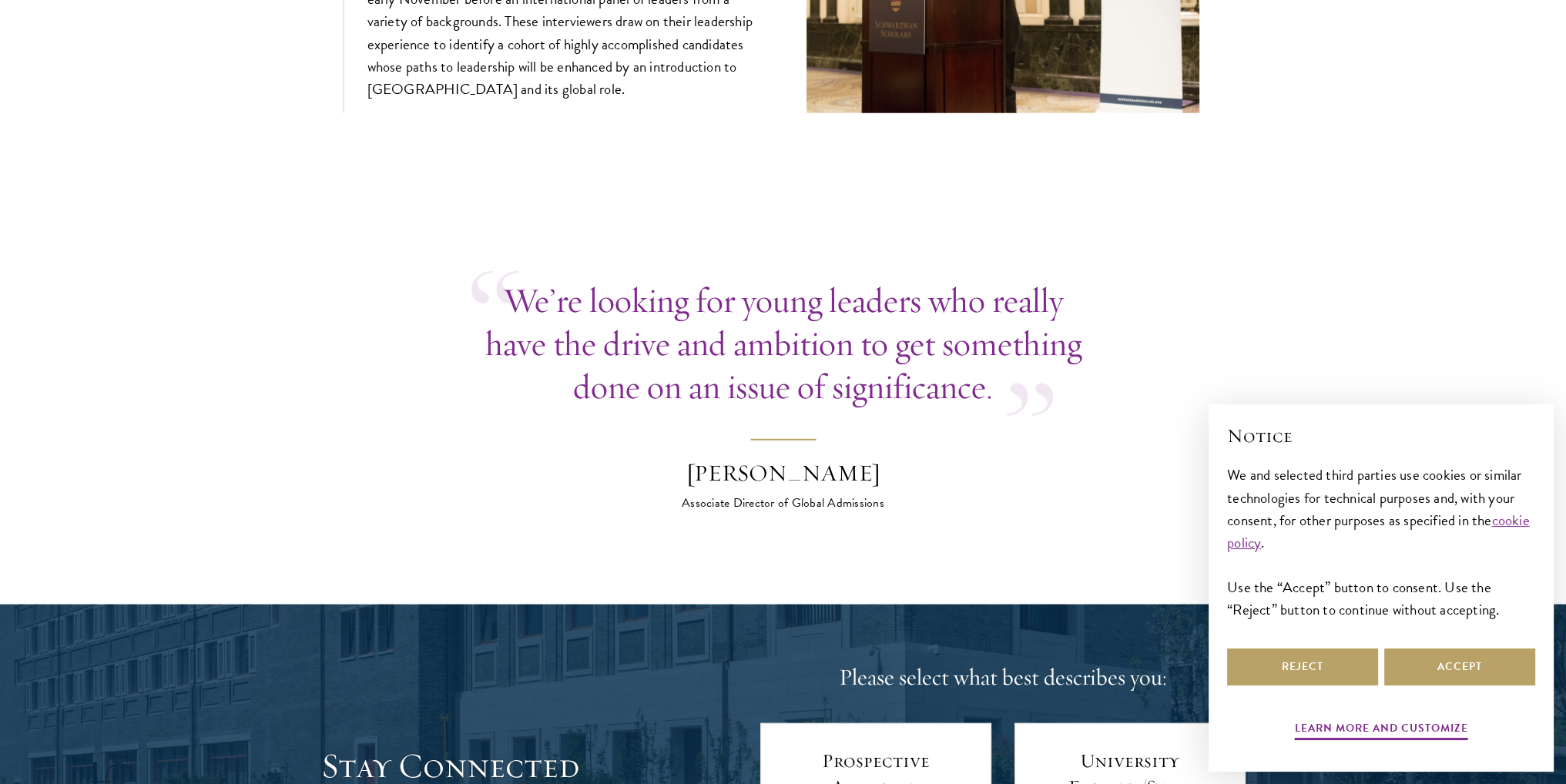
click at [609, 417] on blockquote "We’re looking for young leaders who really have the drive and ambition to get s…" at bounding box center [783, 396] width 624 height 233
